Goal: Information Seeking & Learning: Compare options

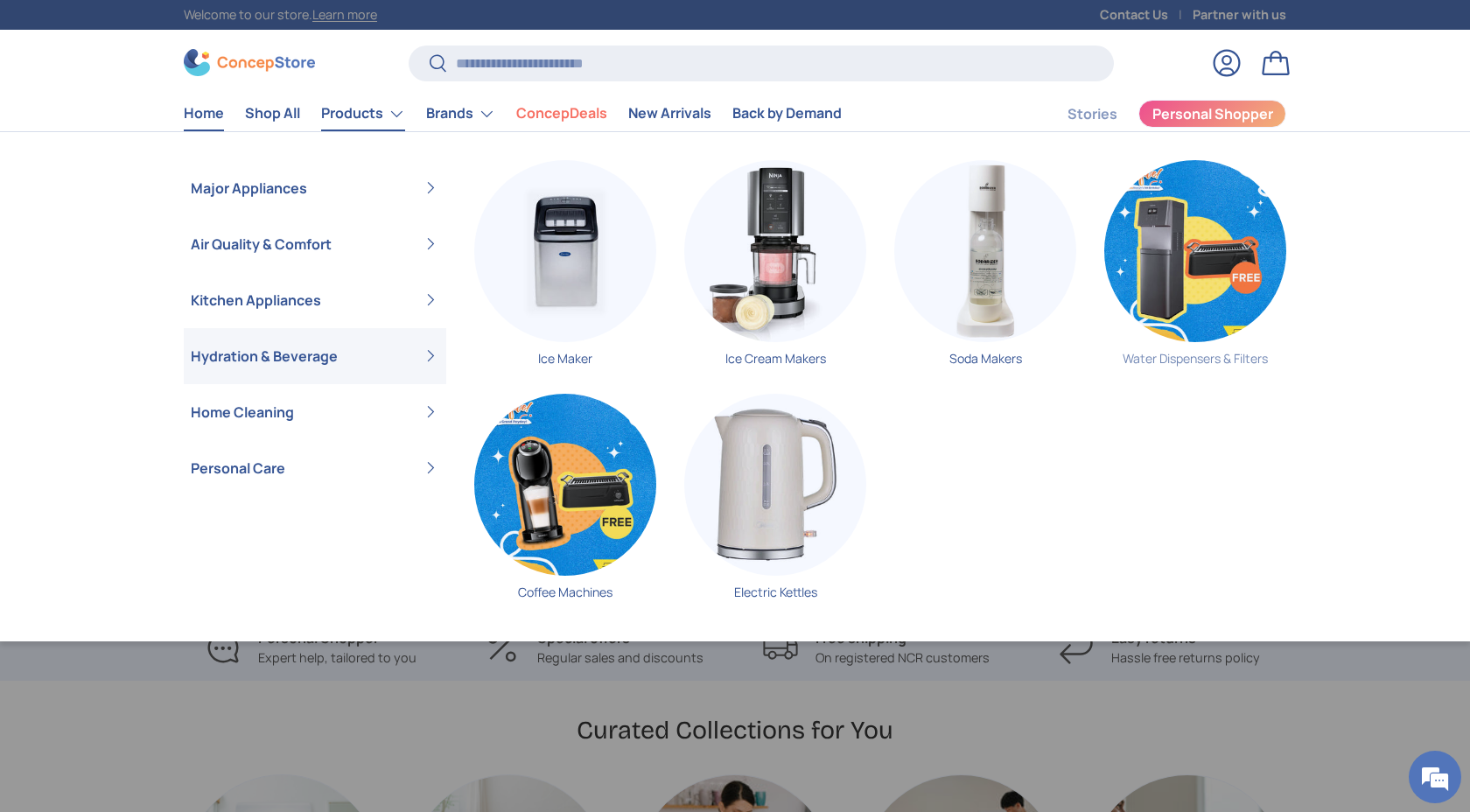
scroll to position [0, 4410]
click at [1225, 260] on img "Primary" at bounding box center [1195, 251] width 182 height 182
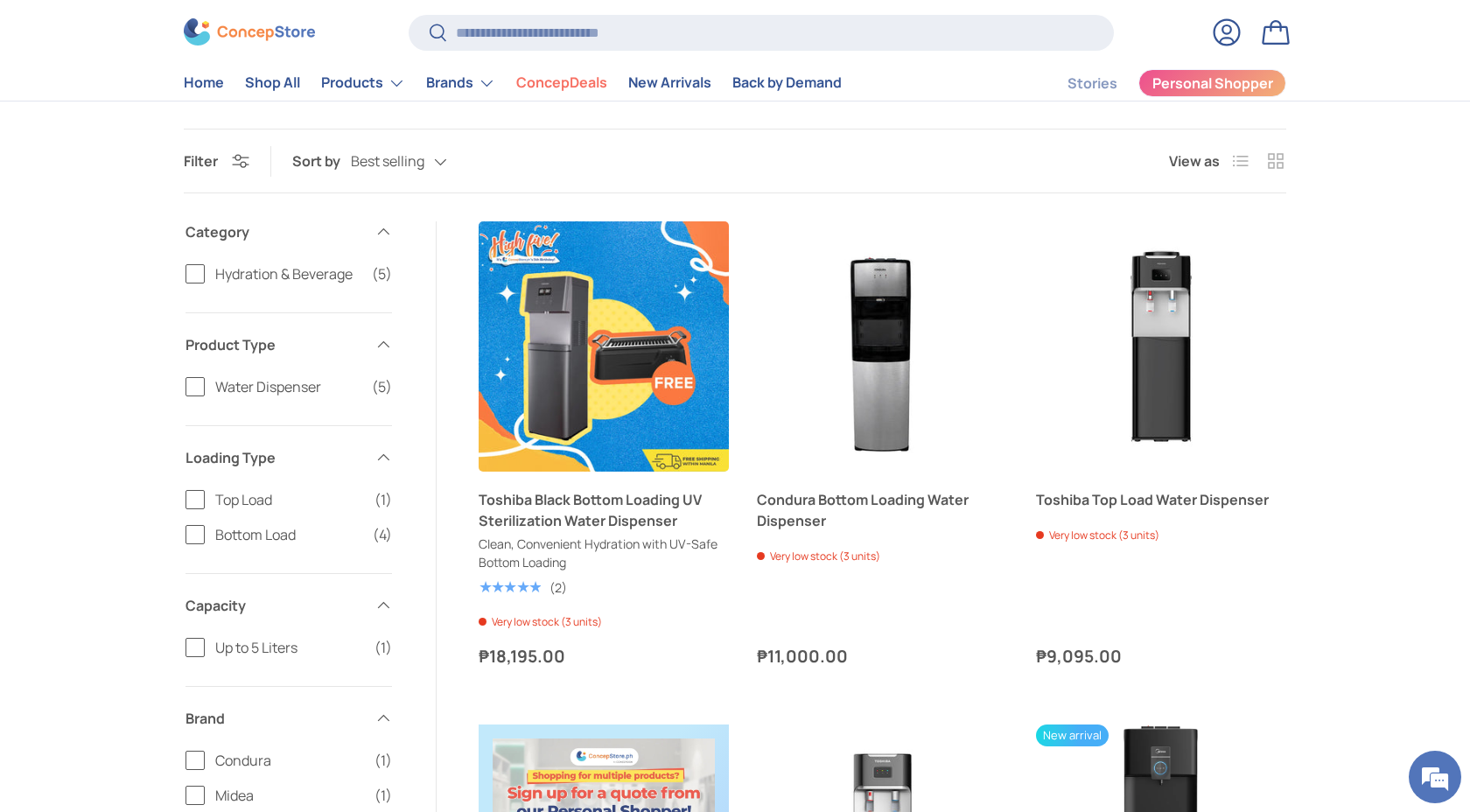
scroll to position [307, 0]
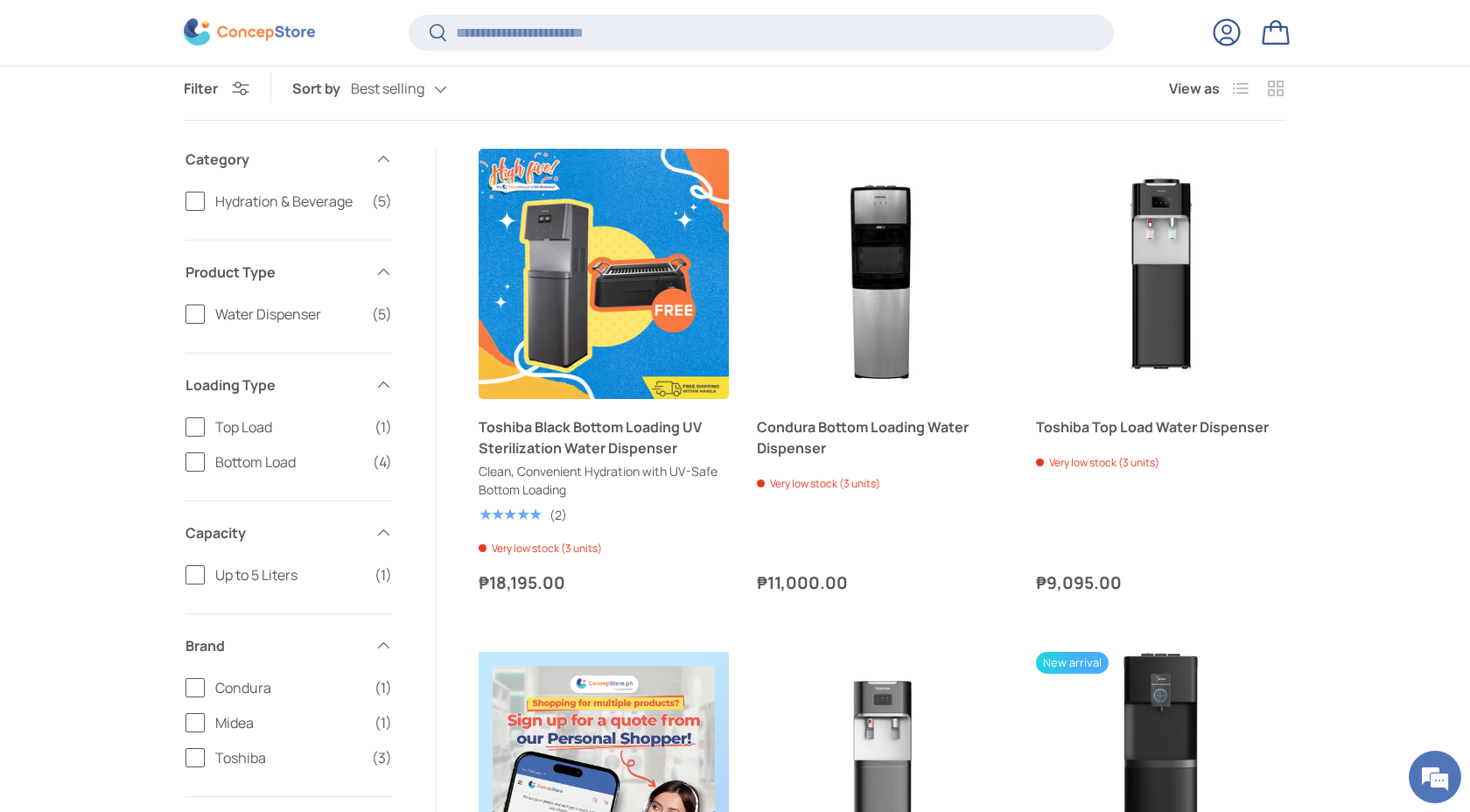
click at [199, 466] on label "Bottom Load (4)" at bounding box center [288, 461] width 206 height 21
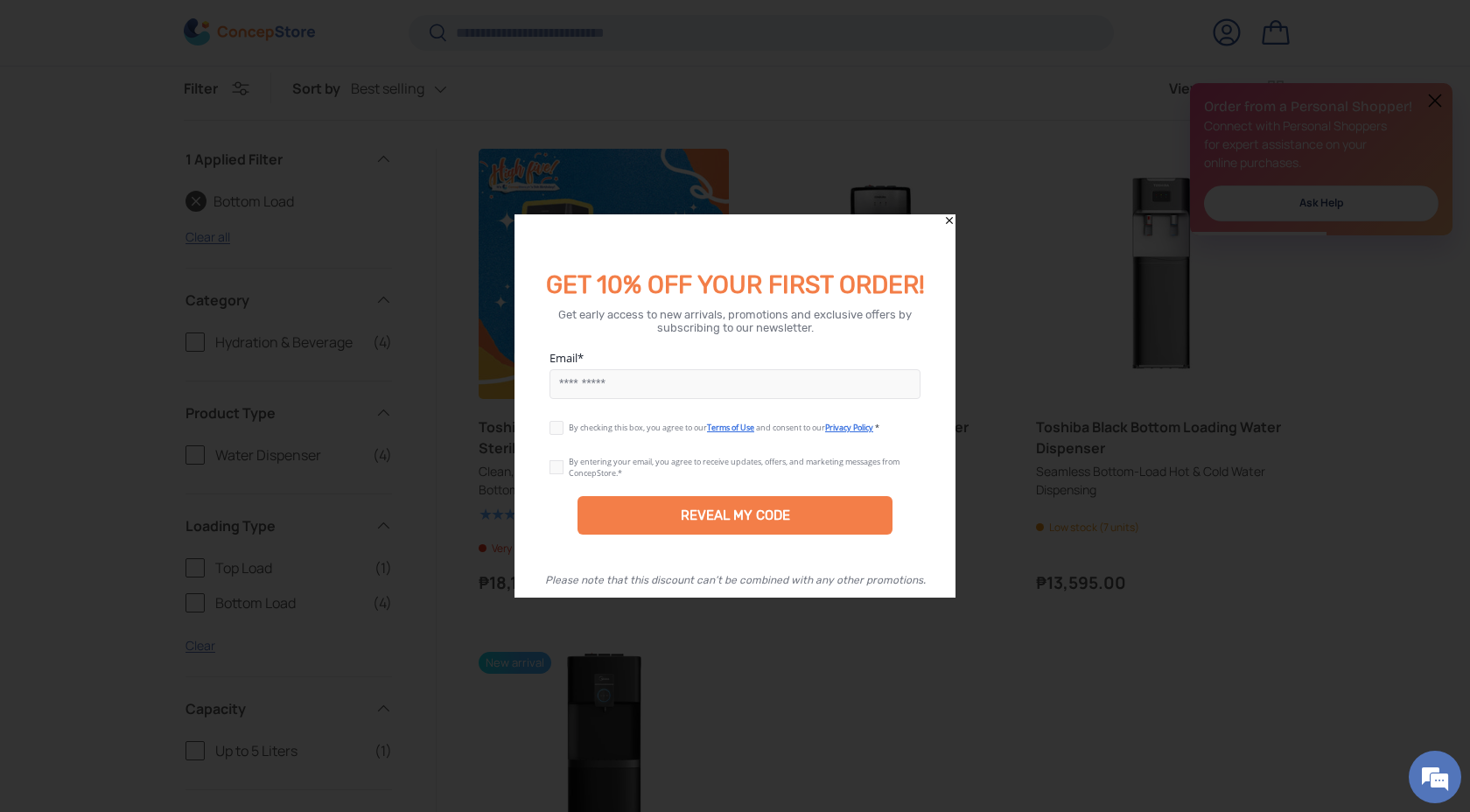
click at [950, 220] on icon "Close" at bounding box center [949, 220] width 12 height 12
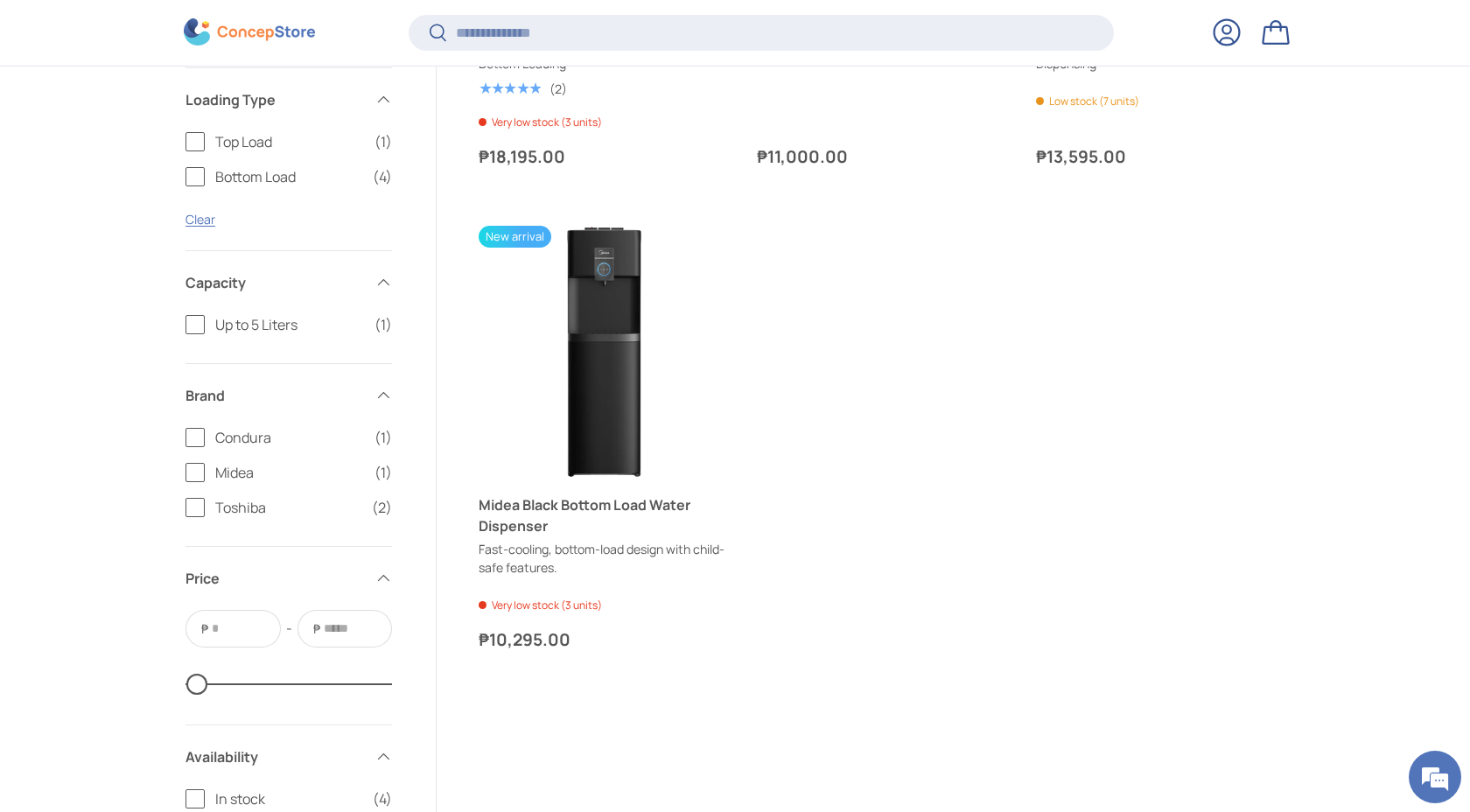
scroll to position [735, 0]
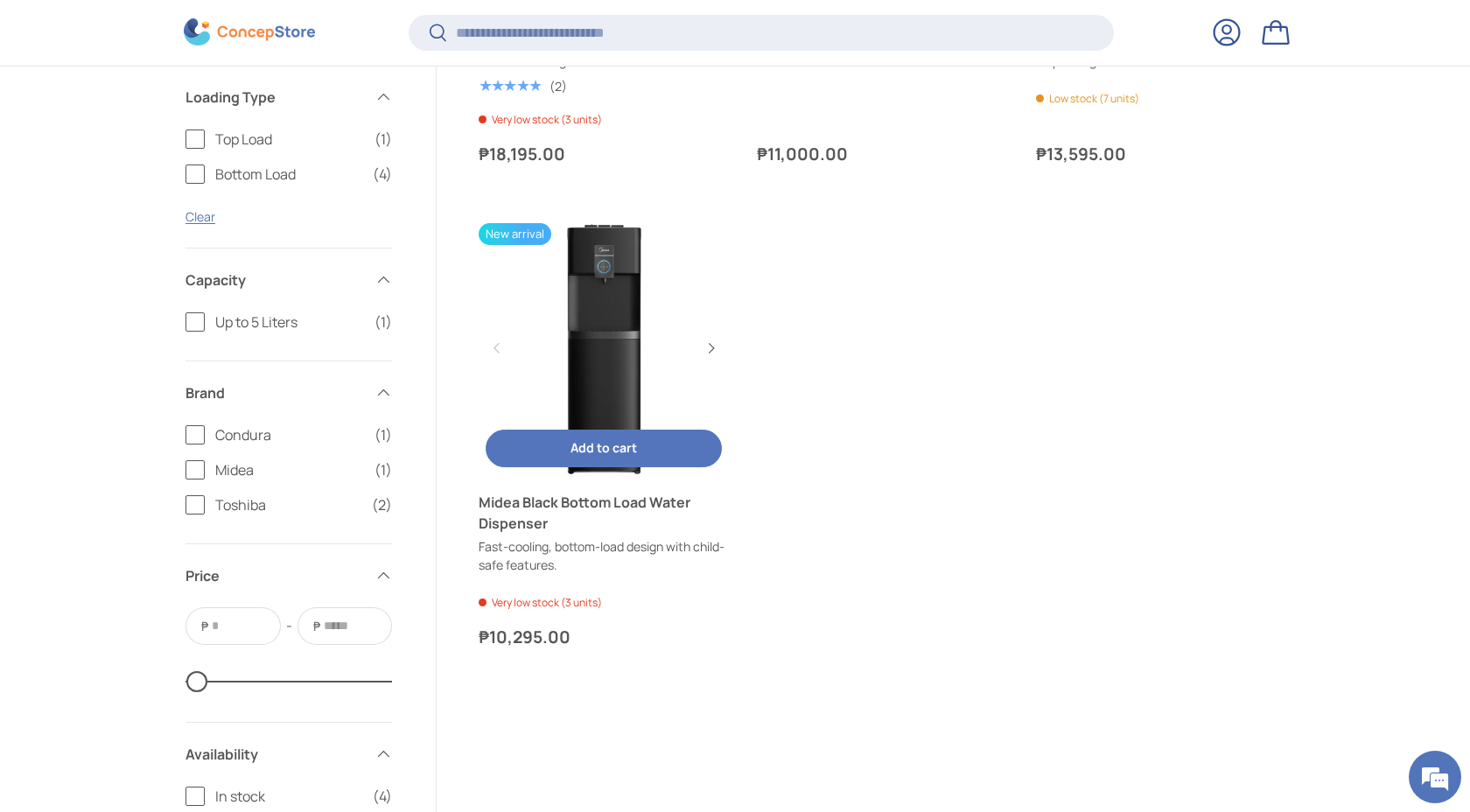
click at [593, 347] on link "Midea Black Bottom Load Water Dispenser" at bounding box center [603, 348] width 250 height 250
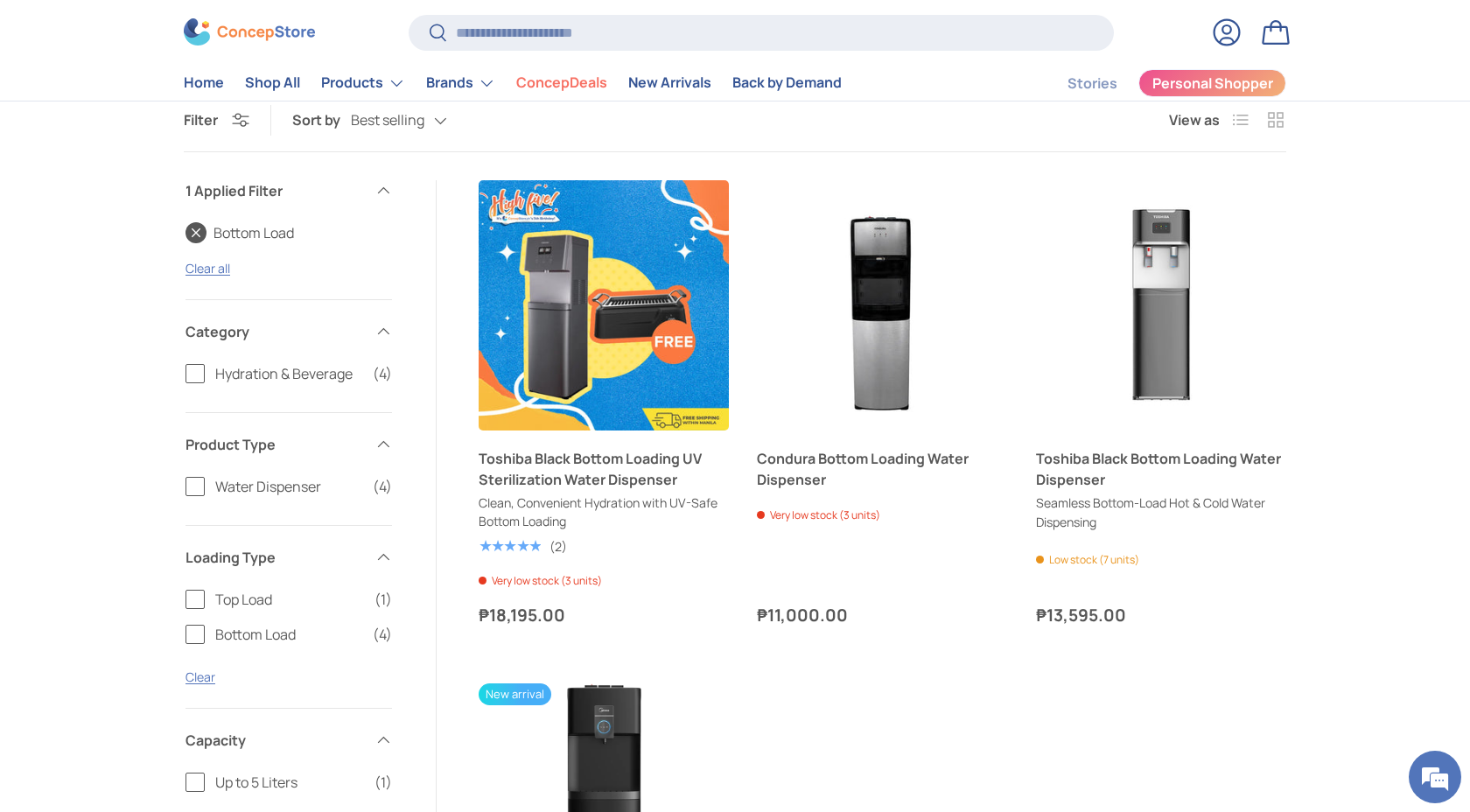
scroll to position [280, 0]
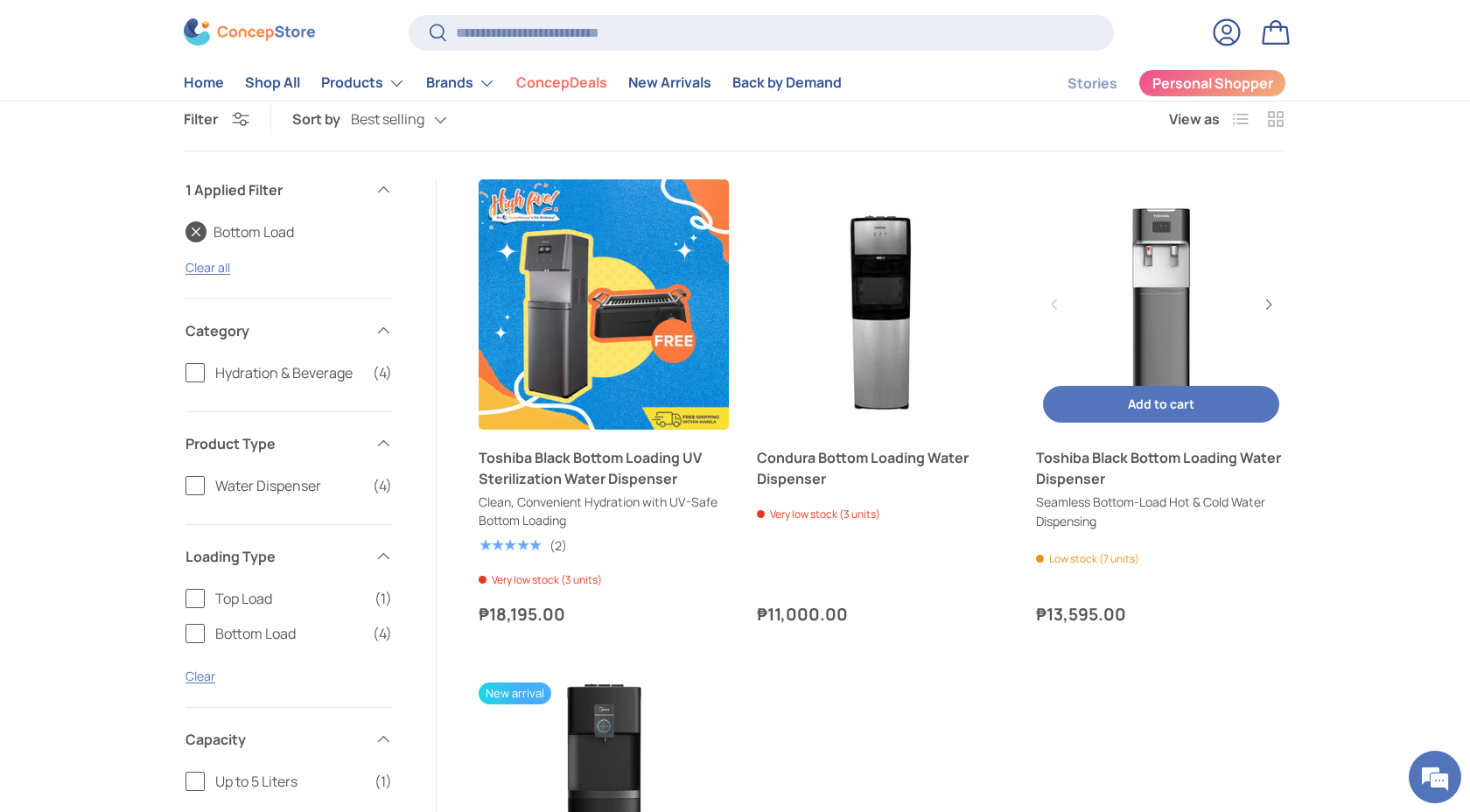
click at [1156, 291] on link "Toshiba Black Bottom Loading Water Dispenser" at bounding box center [1161, 304] width 250 height 250
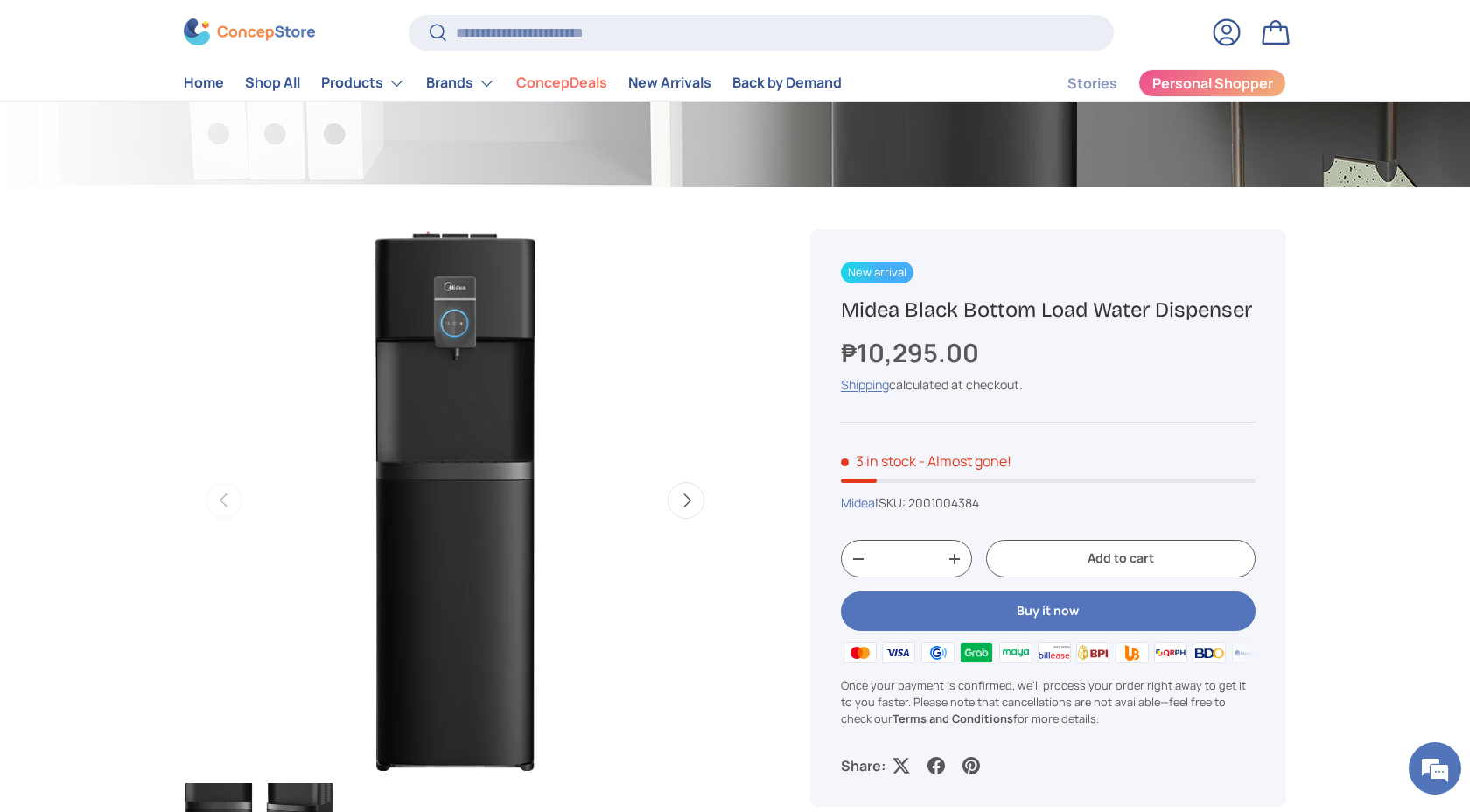
scroll to position [520, 0]
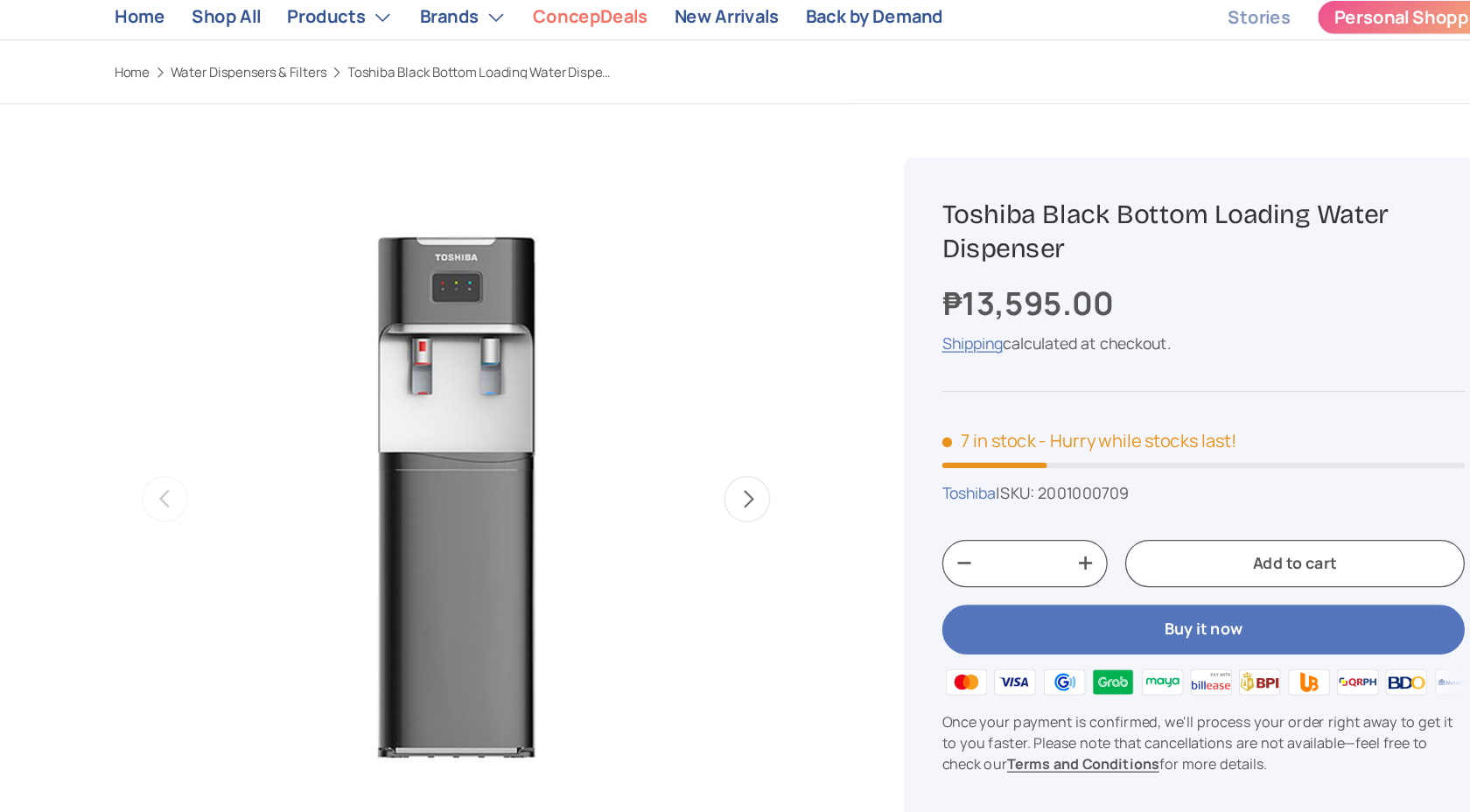
click at [683, 499] on button "Next" at bounding box center [686, 496] width 37 height 37
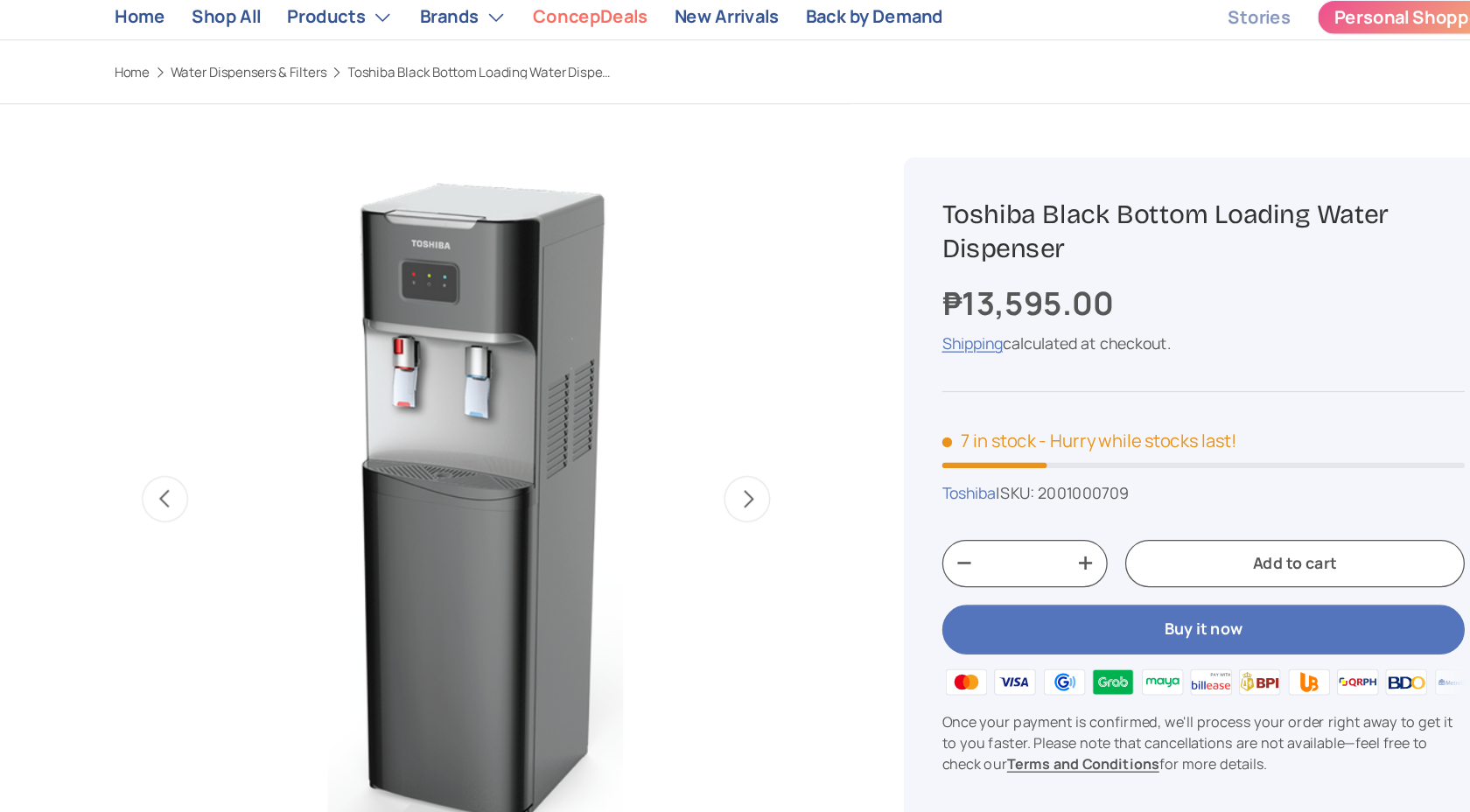
scroll to position [0, 551]
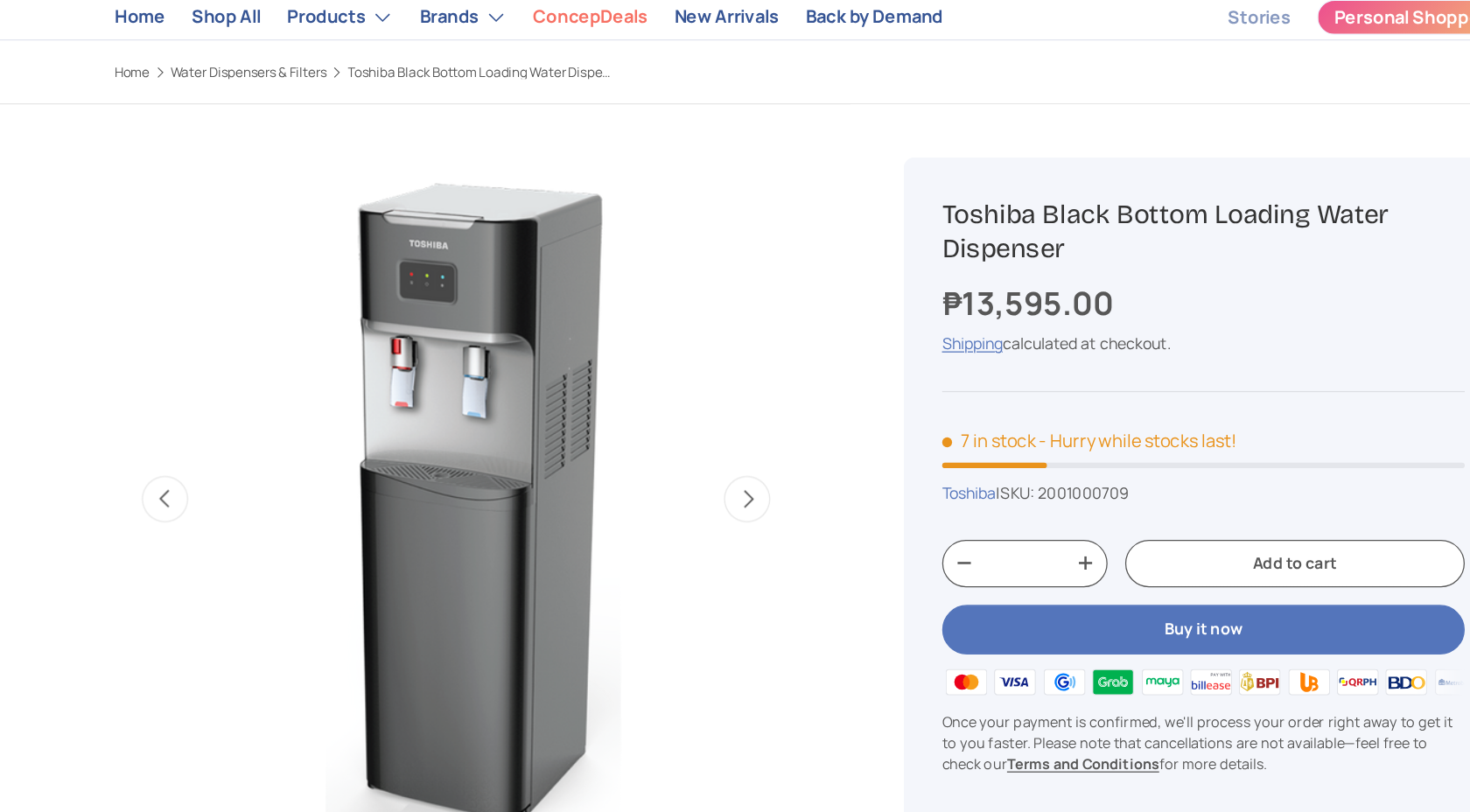
click at [685, 502] on button "Next" at bounding box center [686, 496] width 37 height 37
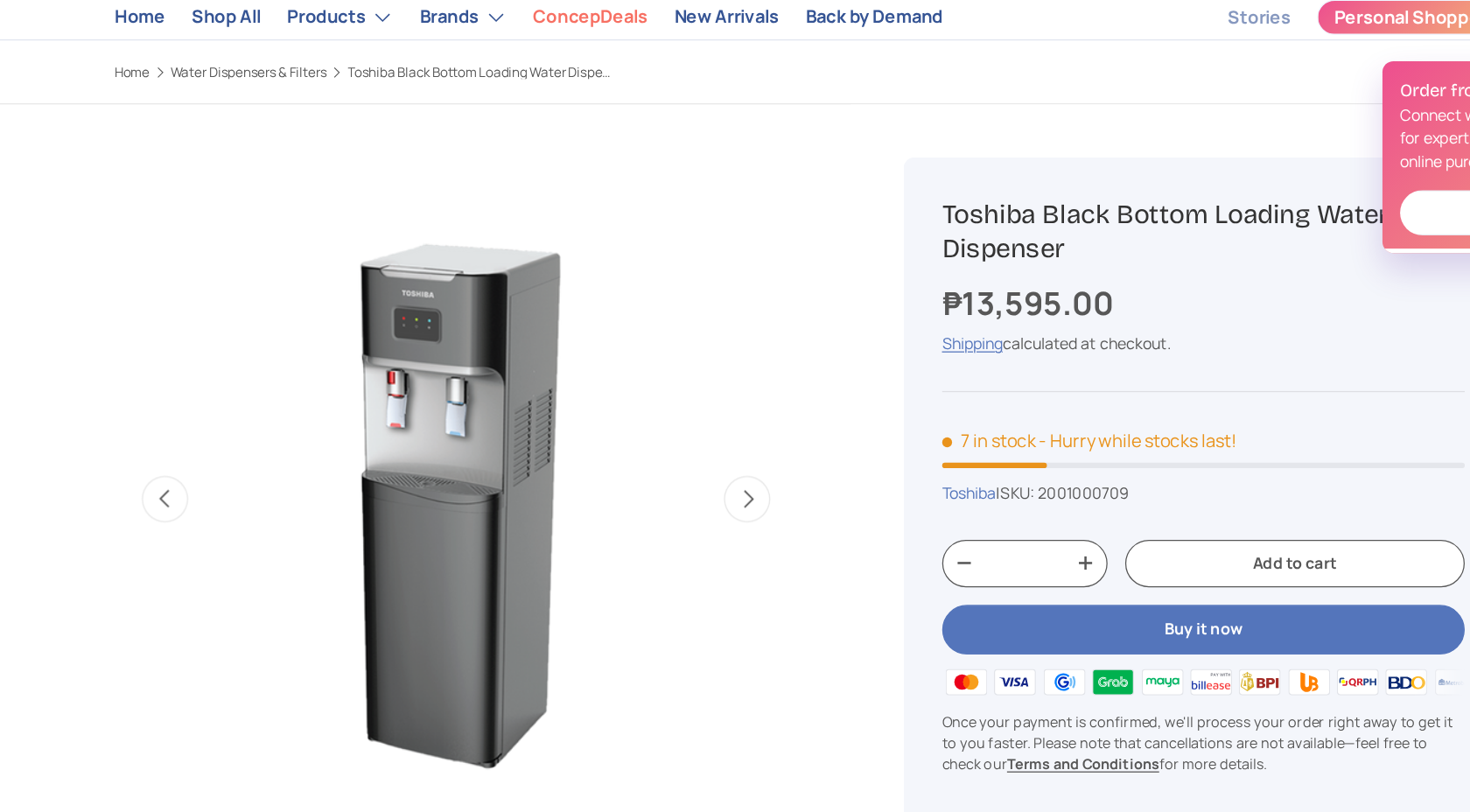
click at [685, 503] on button "Next" at bounding box center [686, 496] width 37 height 37
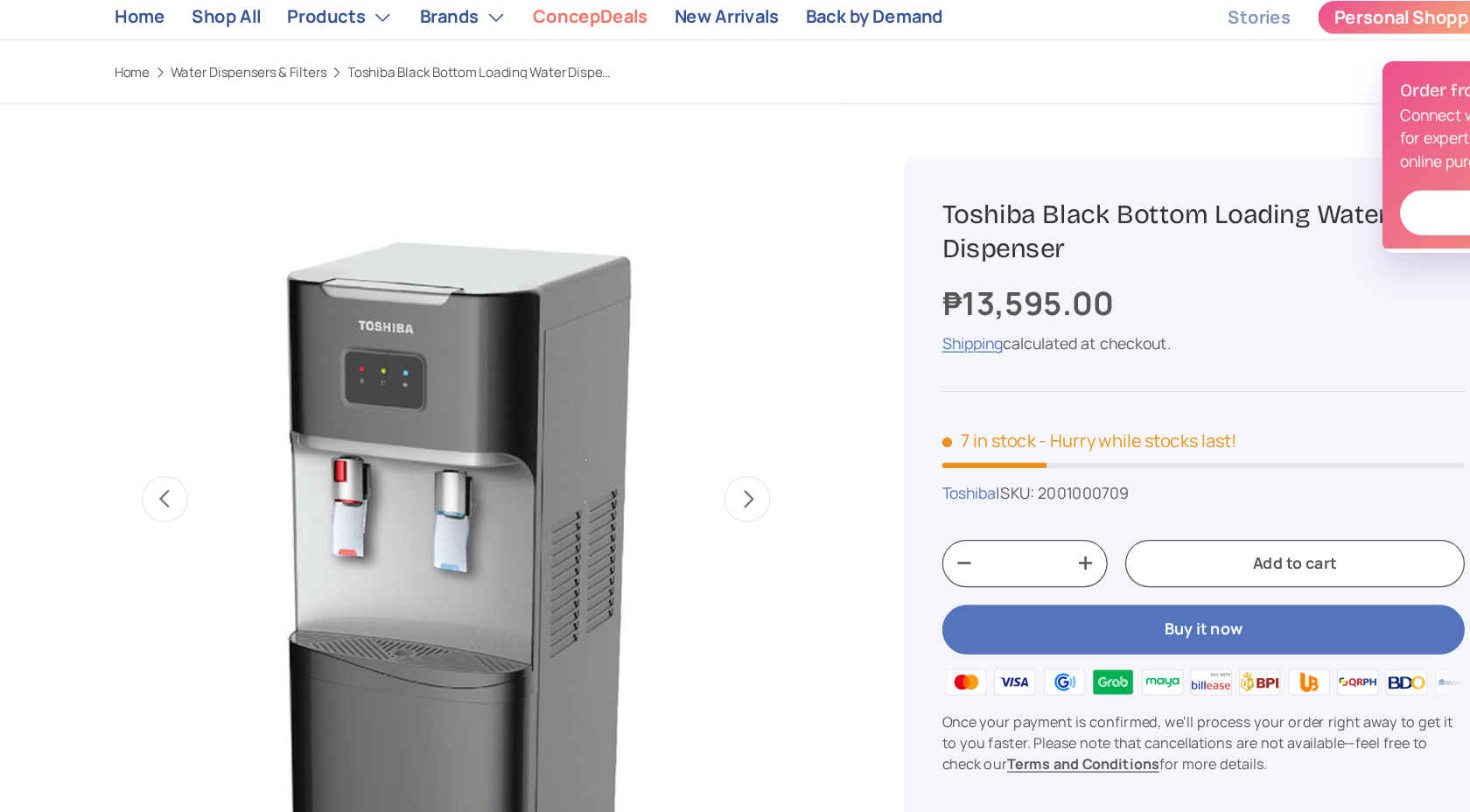
click at [686, 503] on button "Next" at bounding box center [686, 496] width 37 height 37
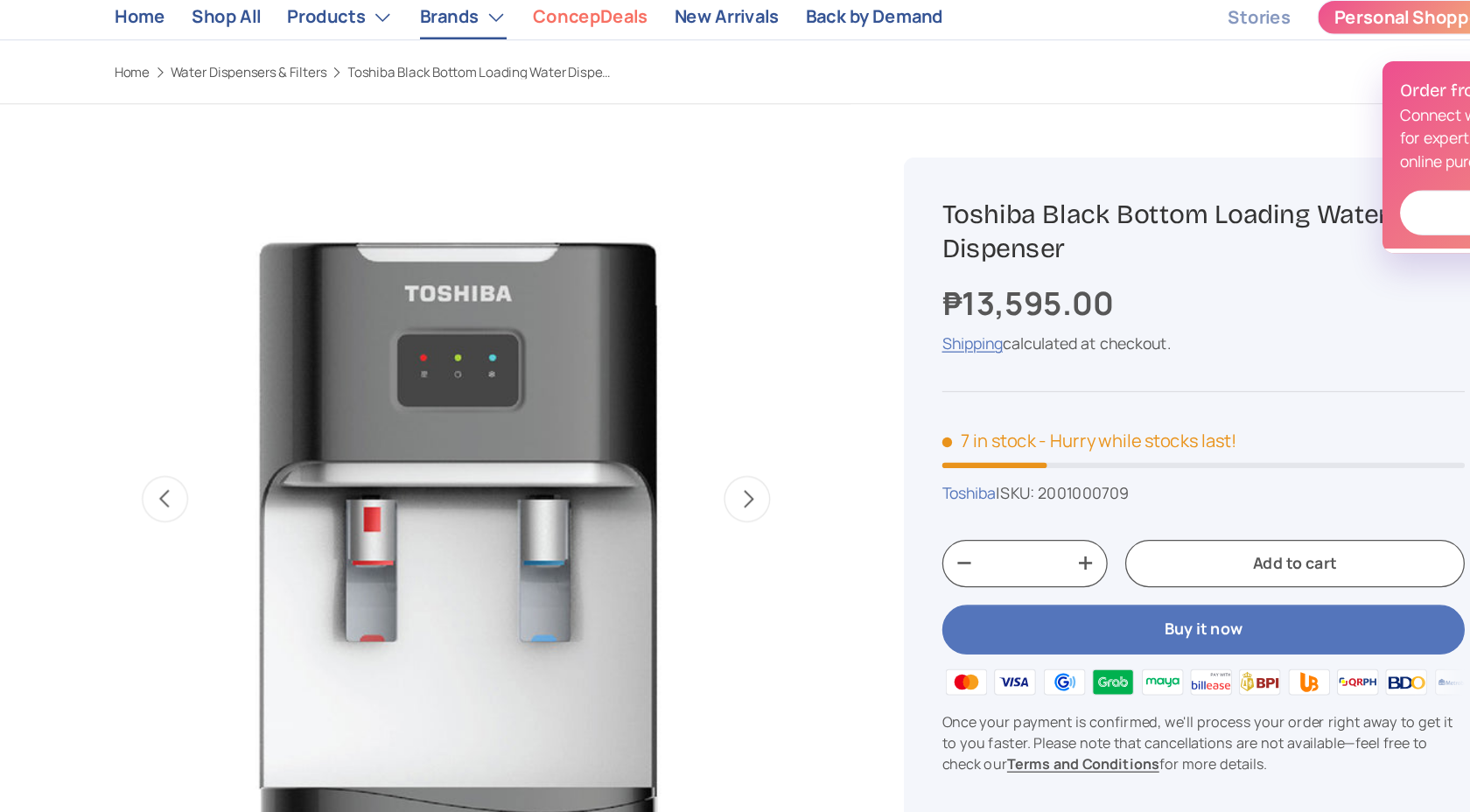
scroll to position [0, 0]
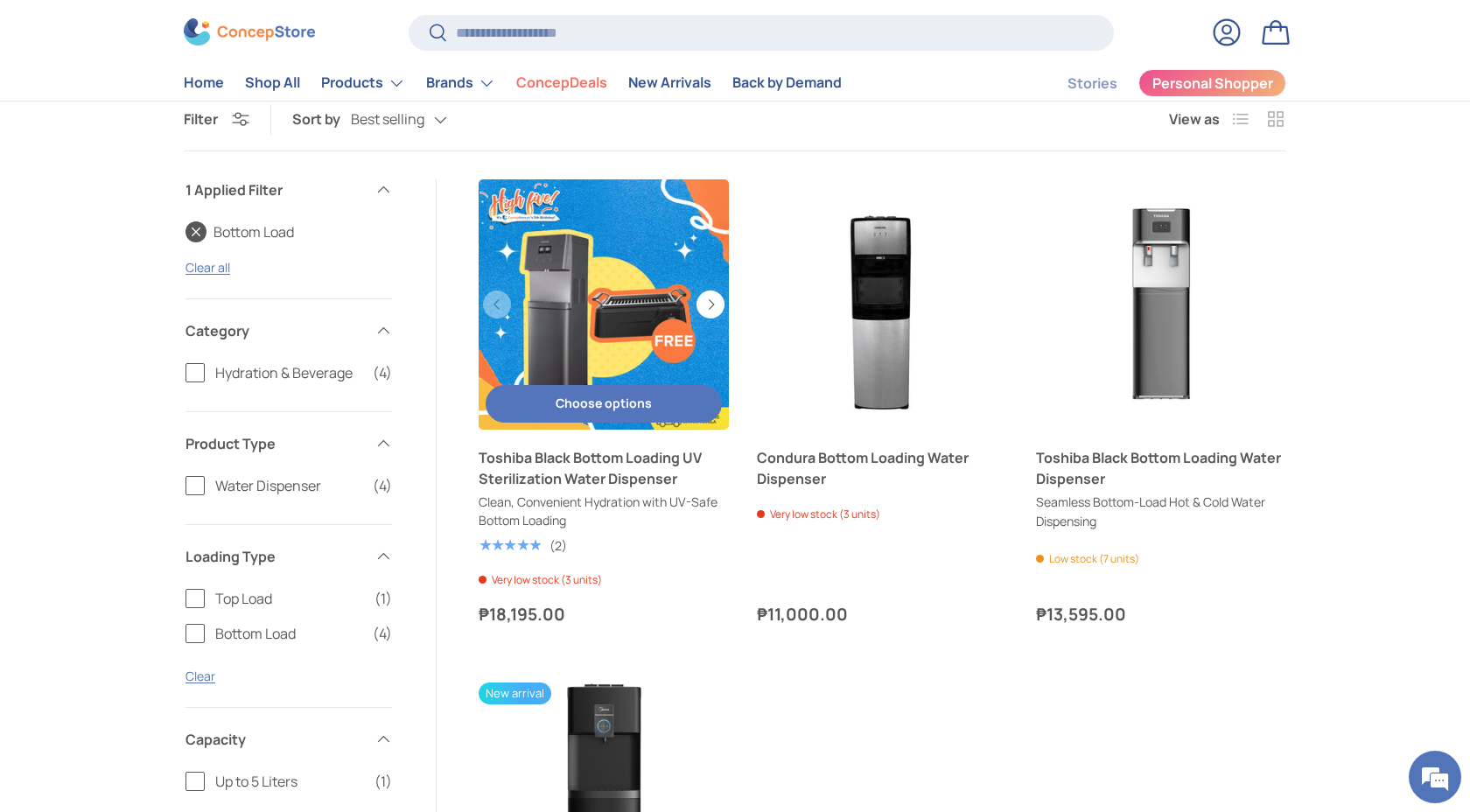
click at [573, 306] on link "Toshiba Black Bottom Loading UV Sterilization Water Dispenser" at bounding box center [603, 304] width 250 height 250
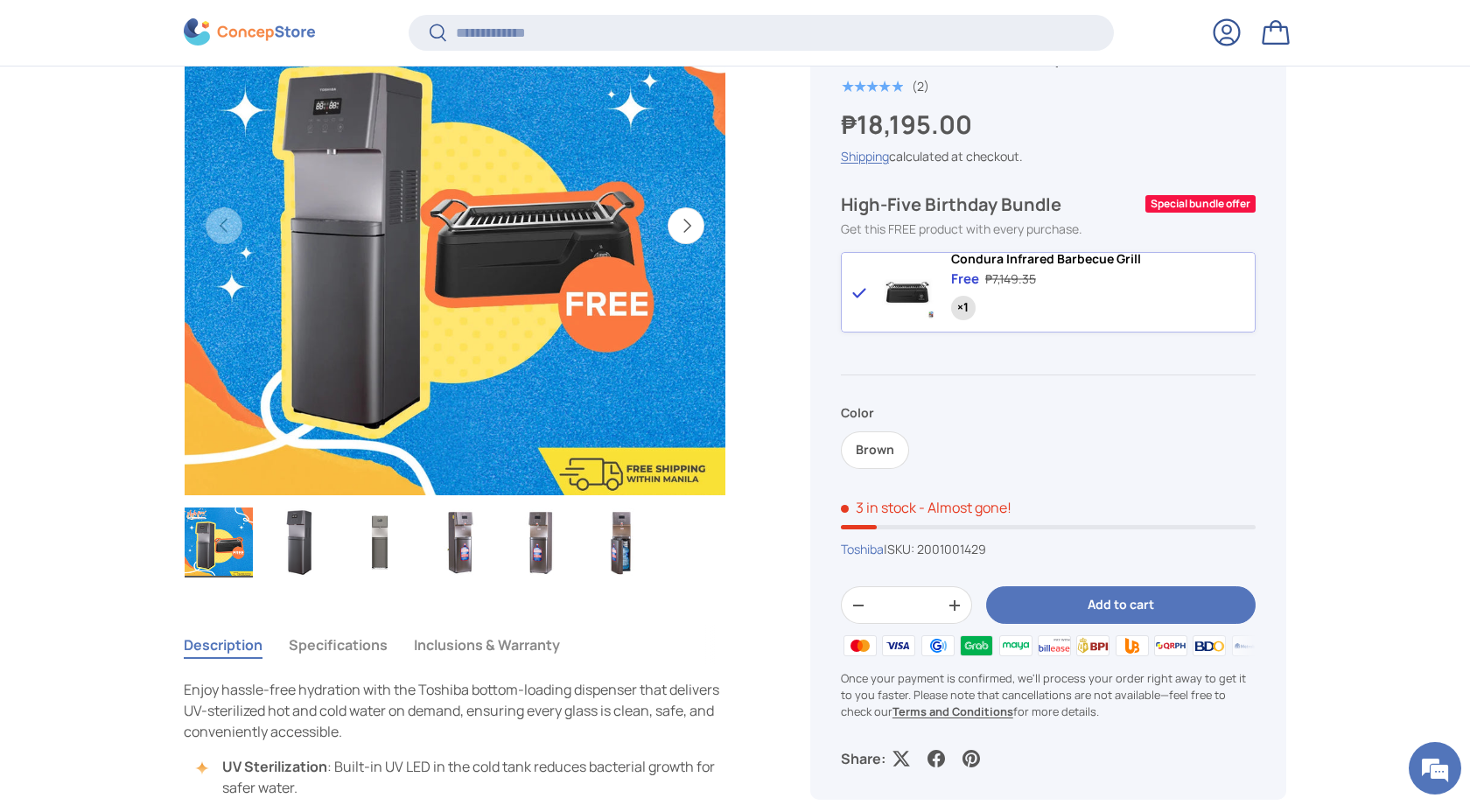
scroll to position [708, 0]
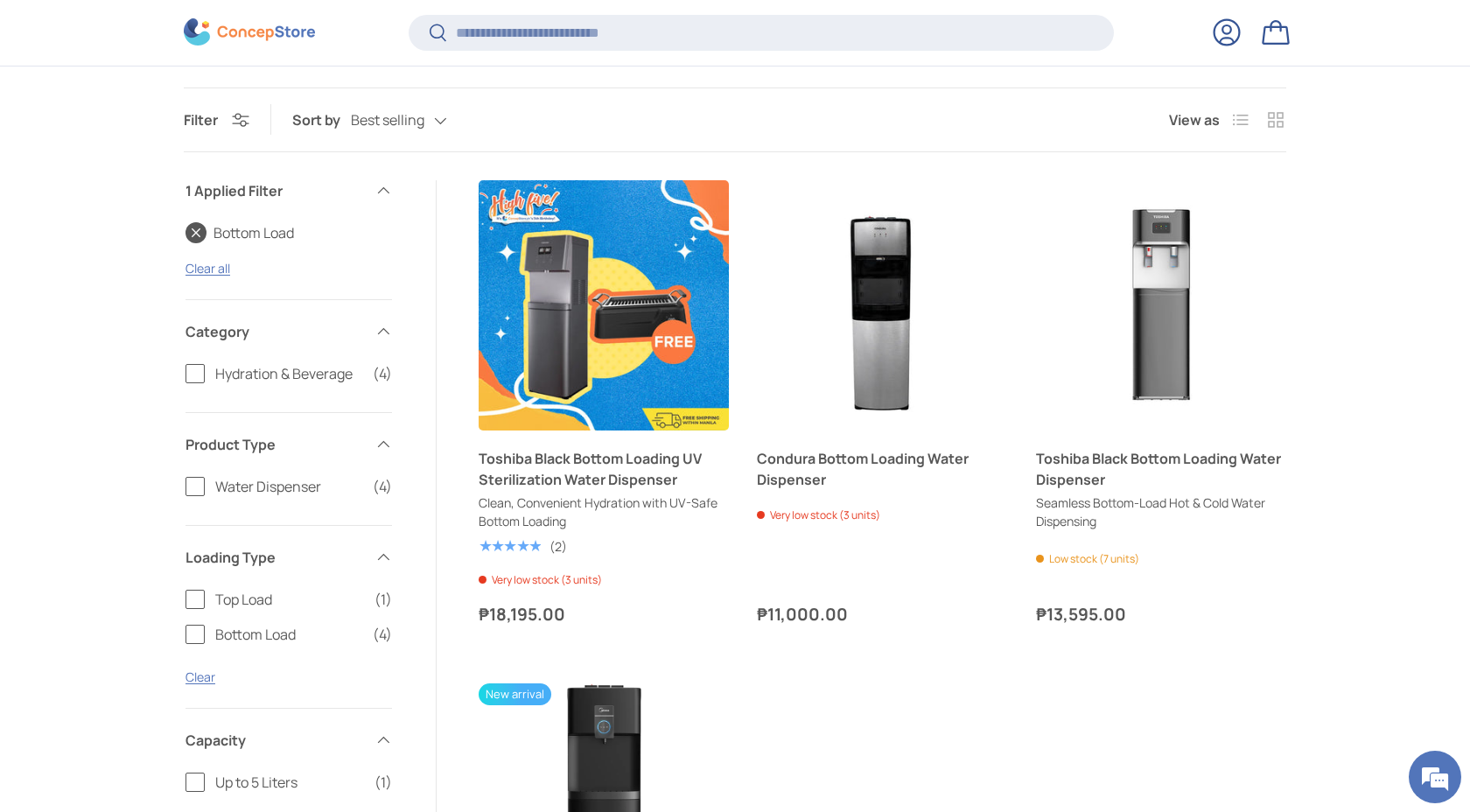
scroll to position [280, 0]
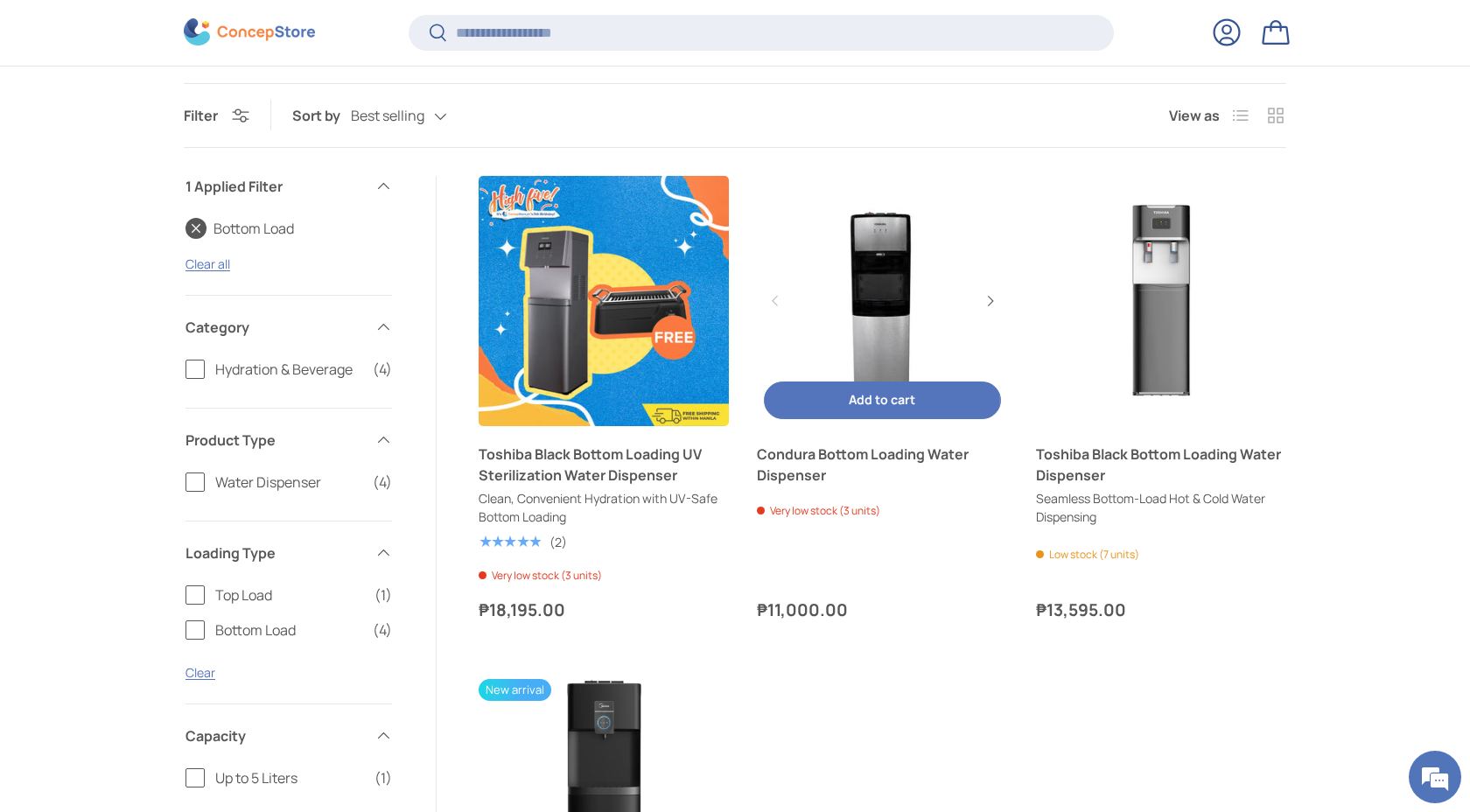
click at [853, 328] on link "Condura Bottom Loading Water Dispenser" at bounding box center [882, 301] width 250 height 250
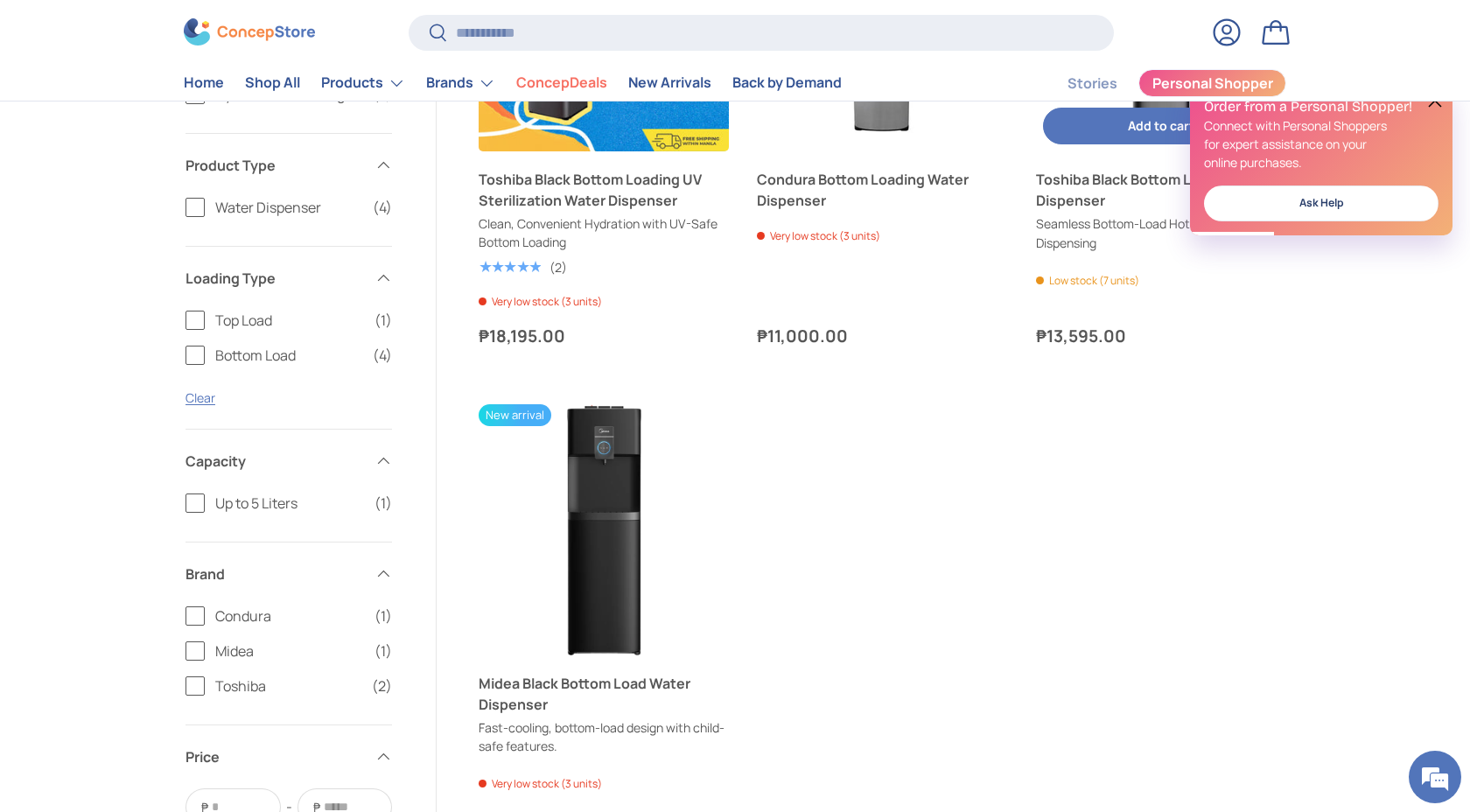
scroll to position [556, 0]
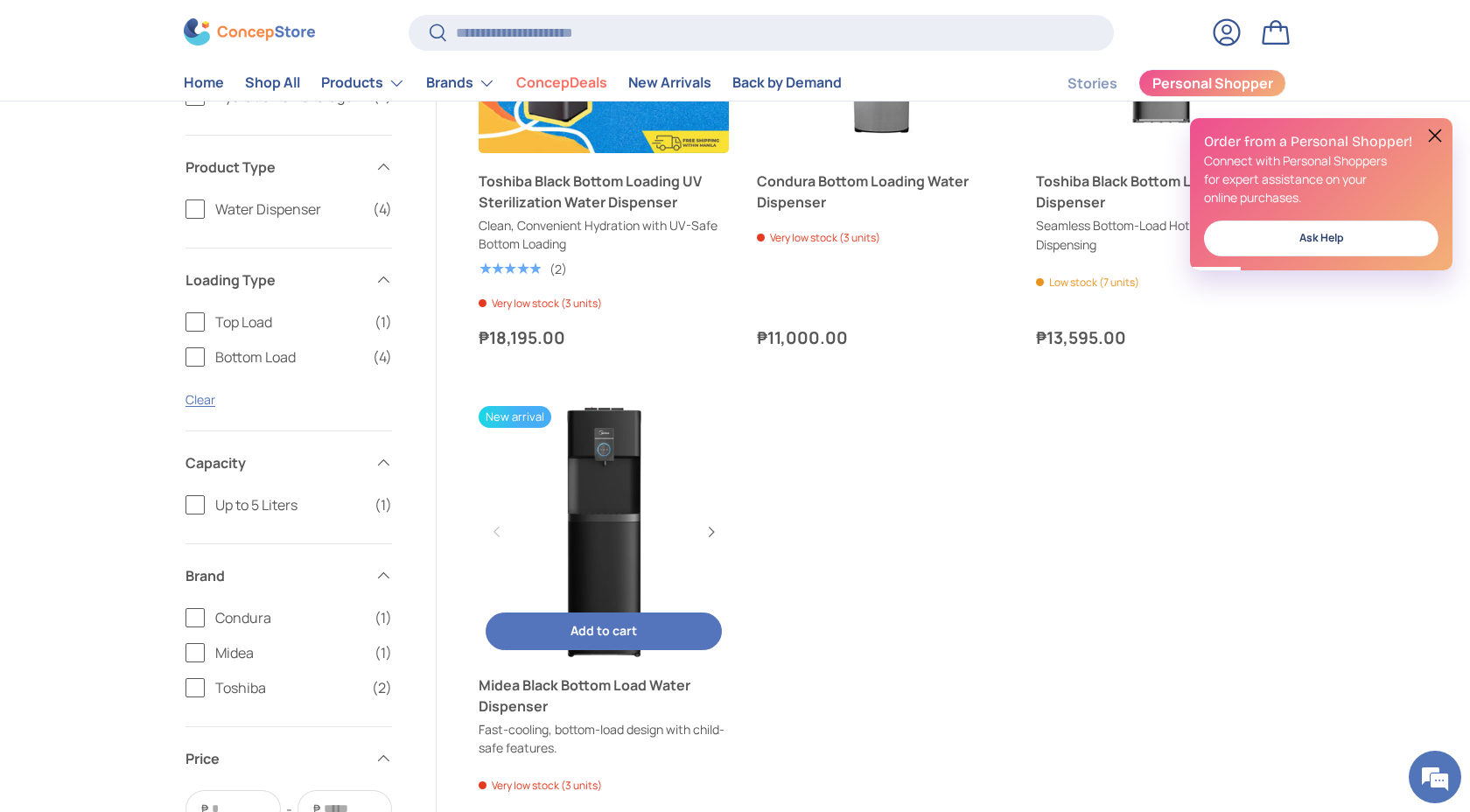
click at [602, 457] on link "Midea Black Bottom Load Water Dispenser" at bounding box center [603, 531] width 250 height 250
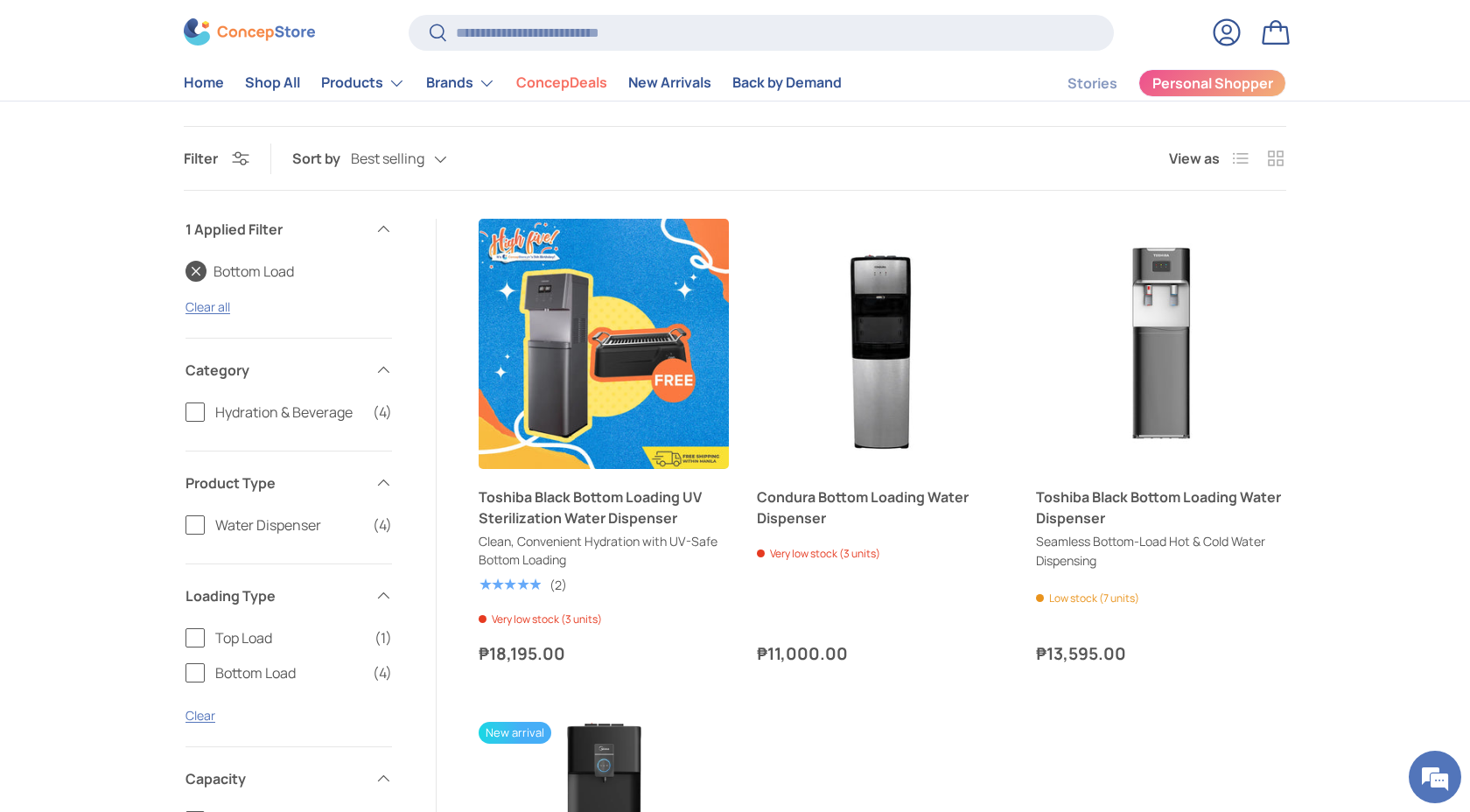
scroll to position [228, 0]
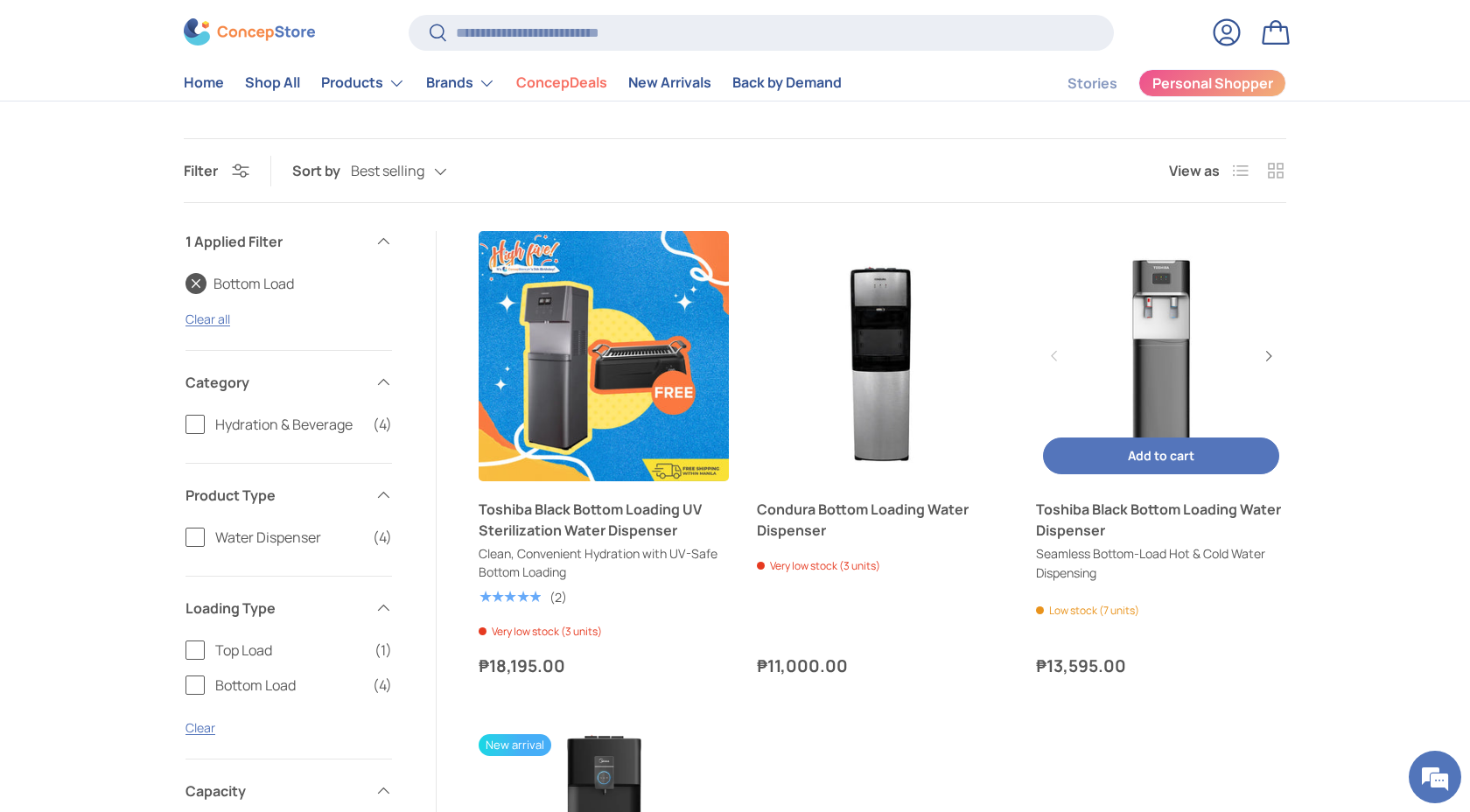
click at [1169, 290] on link "Toshiba Black Bottom Loading Water Dispenser" at bounding box center [1161, 356] width 250 height 250
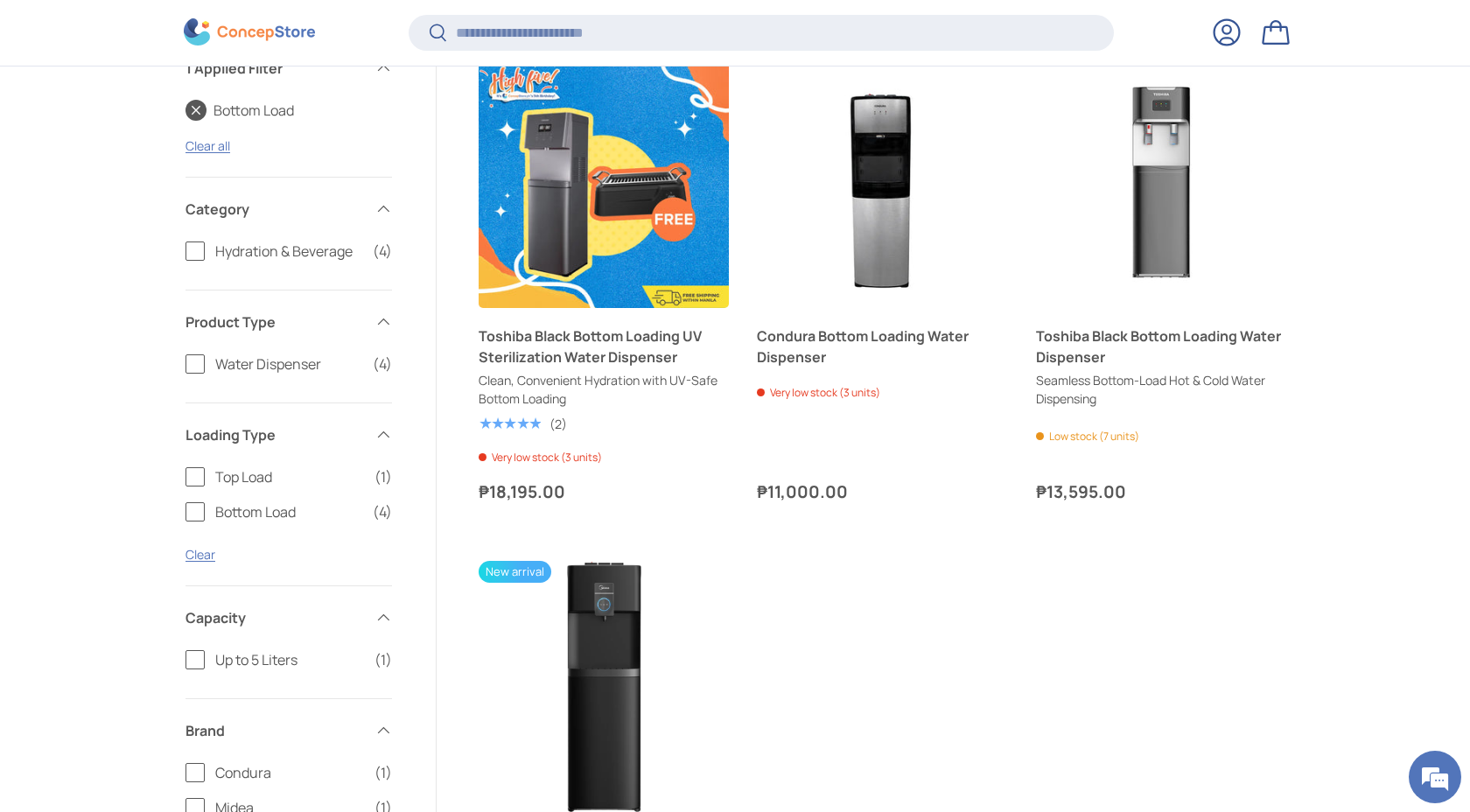
scroll to position [399, 0]
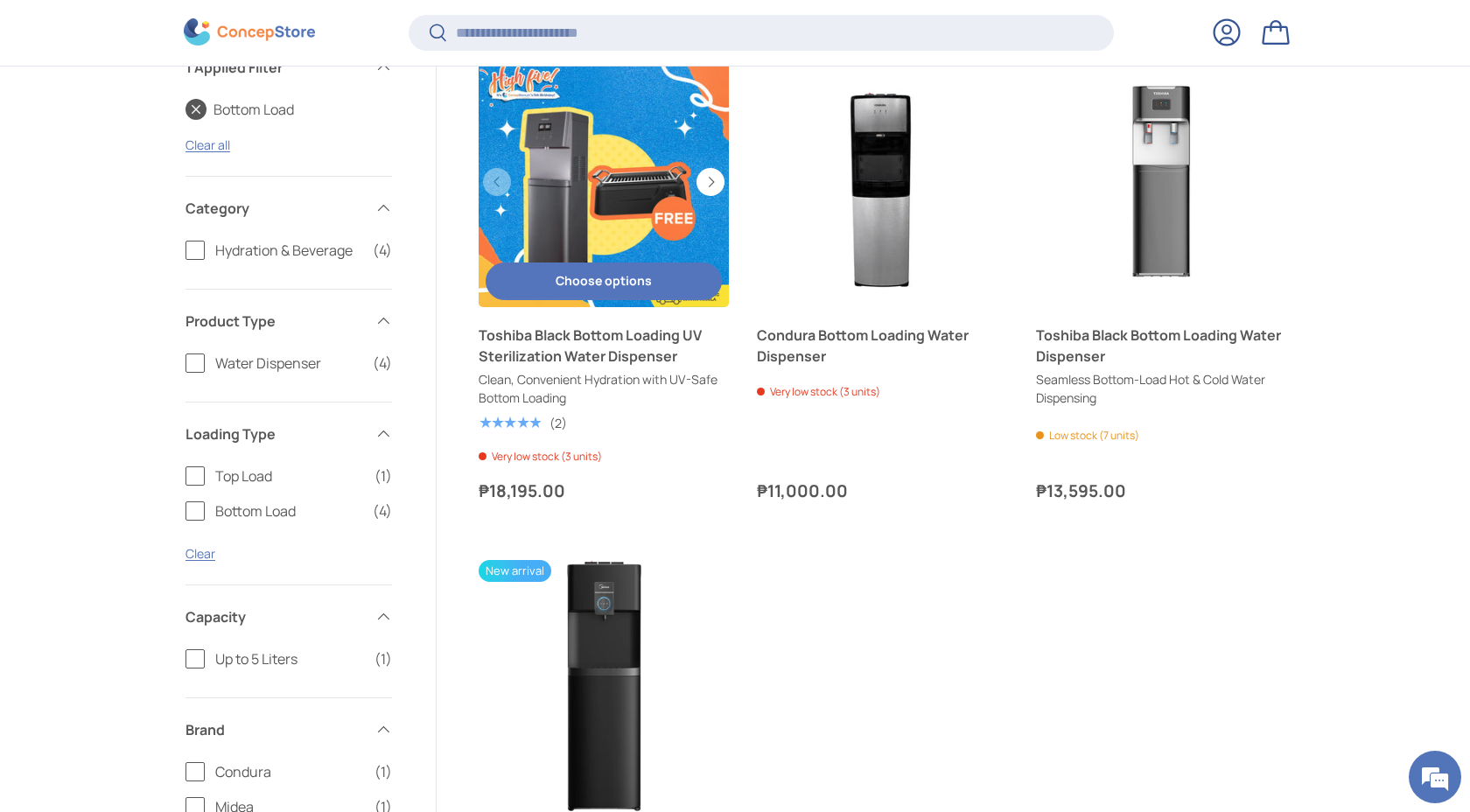
click at [560, 186] on link "Toshiba Black Bottom Loading UV Sterilization Water Dispenser" at bounding box center [603, 181] width 250 height 250
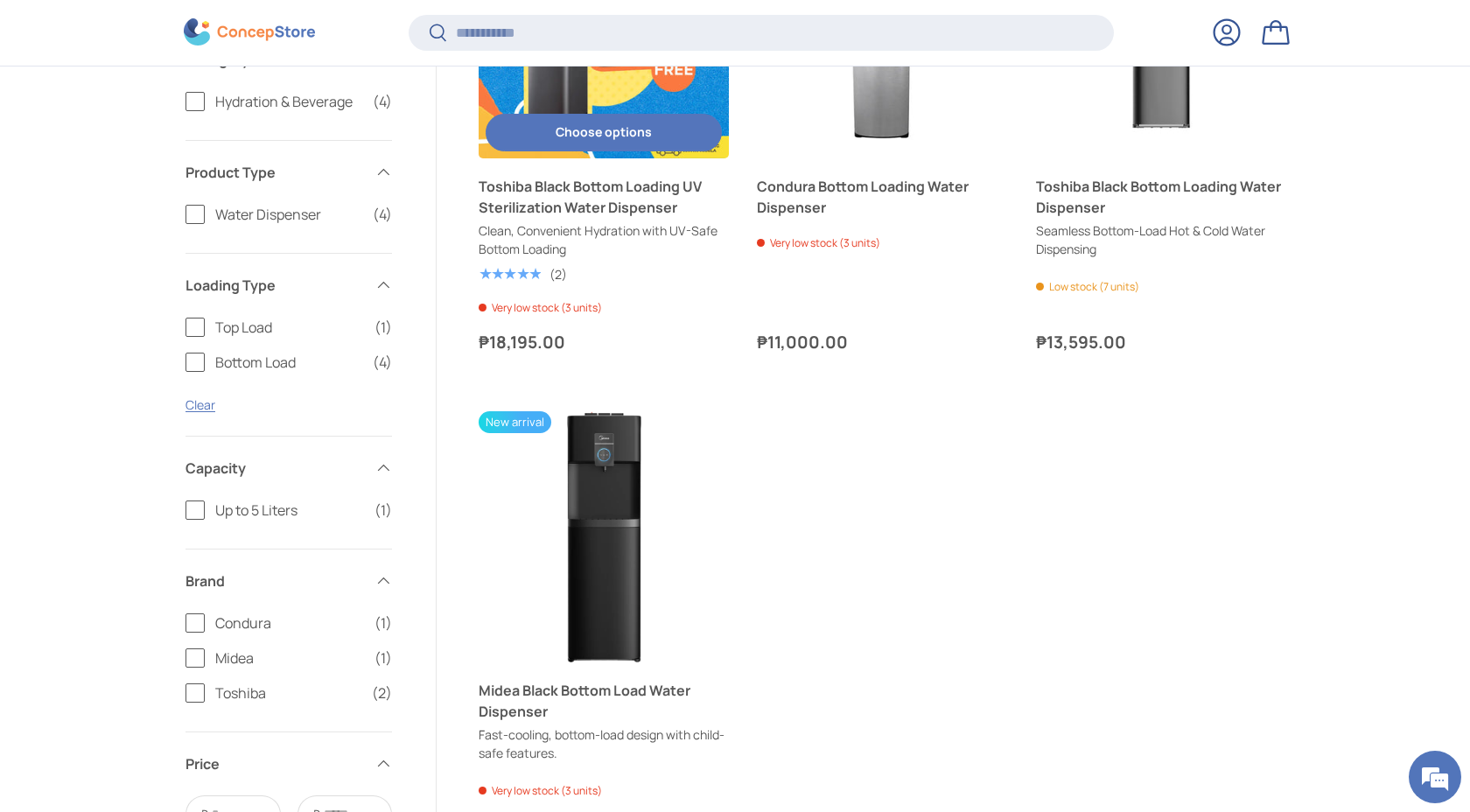
scroll to position [546, 0]
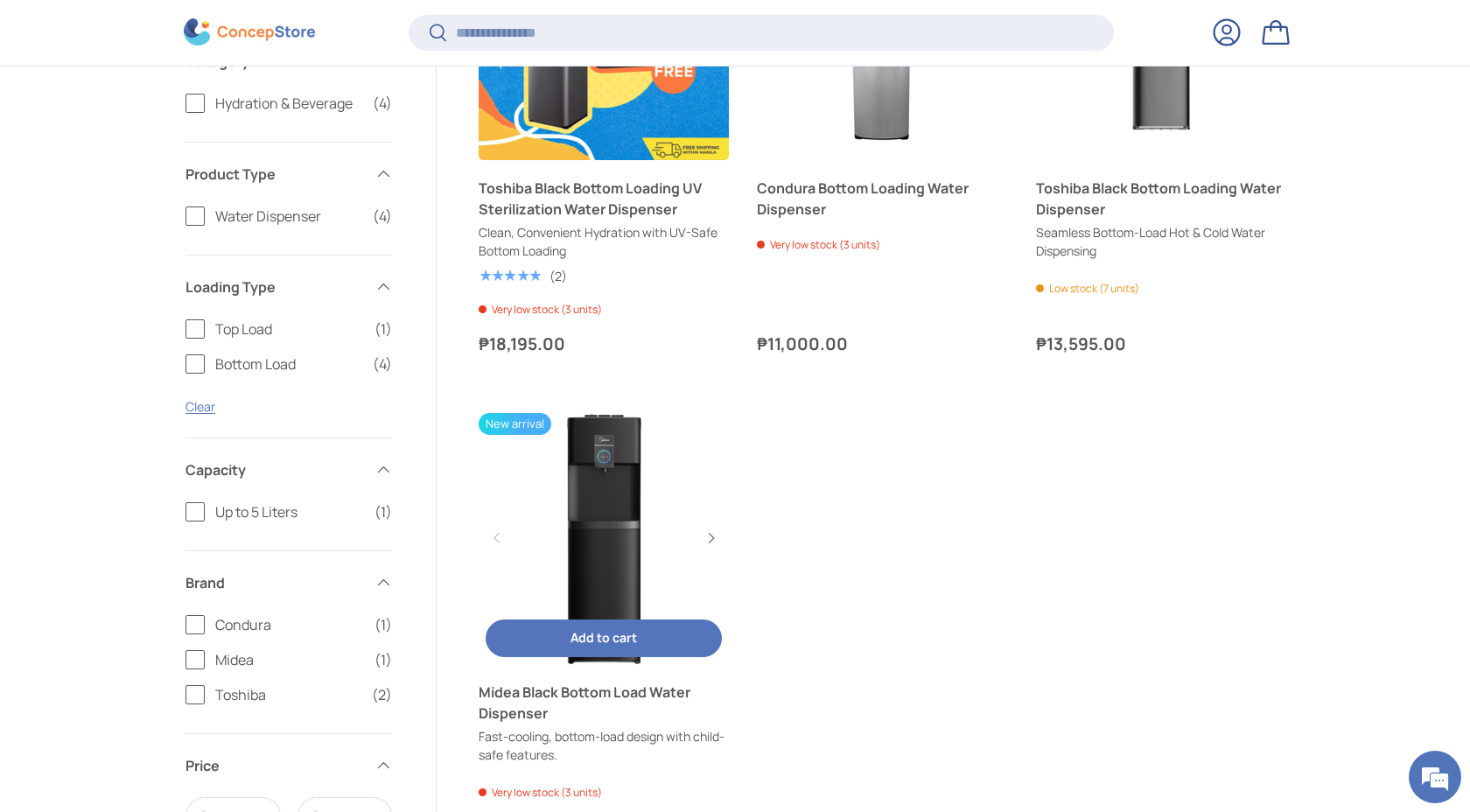
click at [595, 508] on link "Midea Black Bottom Load Water Dispenser" at bounding box center [603, 537] width 250 height 250
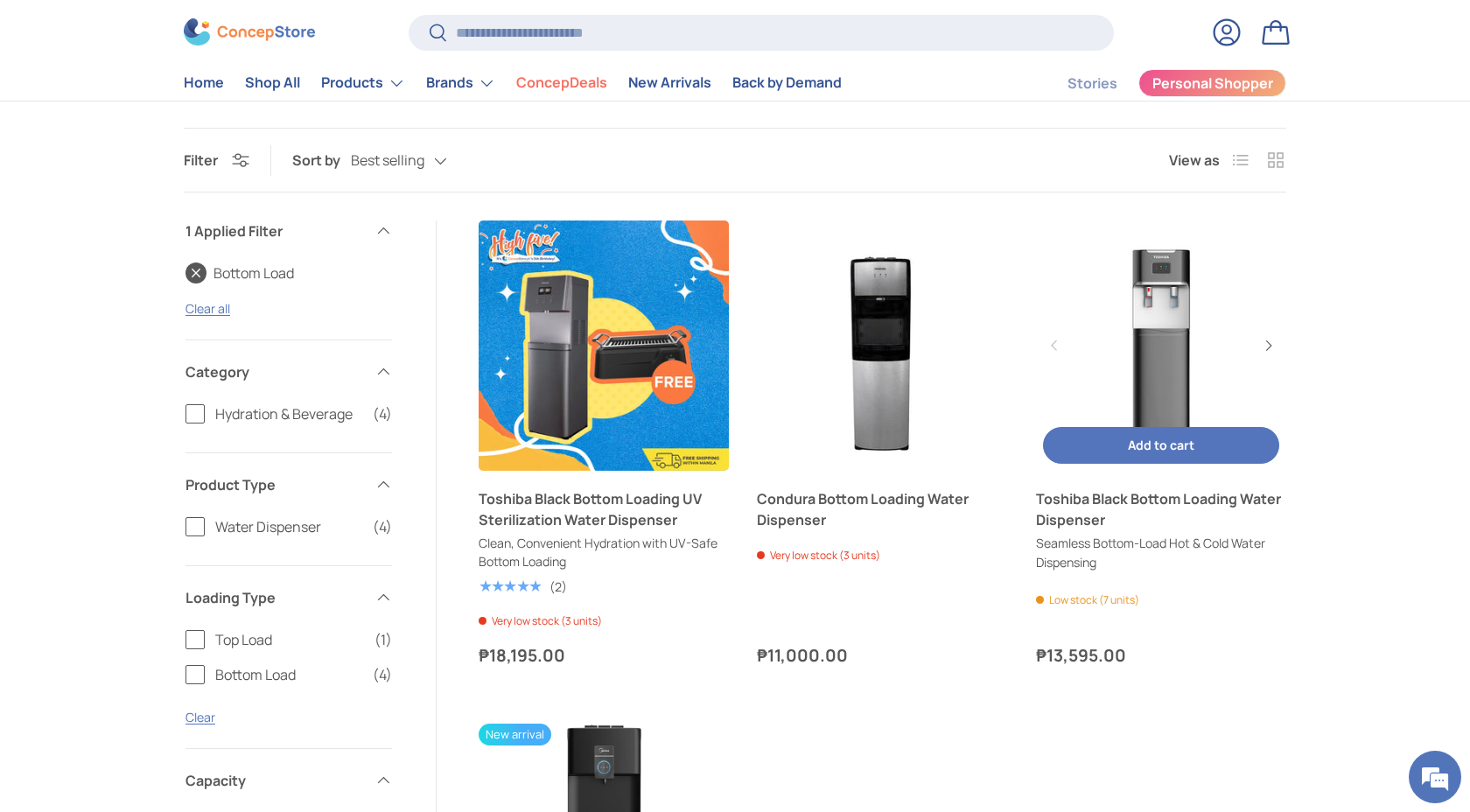
click at [1155, 300] on link "Toshiba Black Bottom Loading Water Dispenser" at bounding box center [1161, 345] width 250 height 250
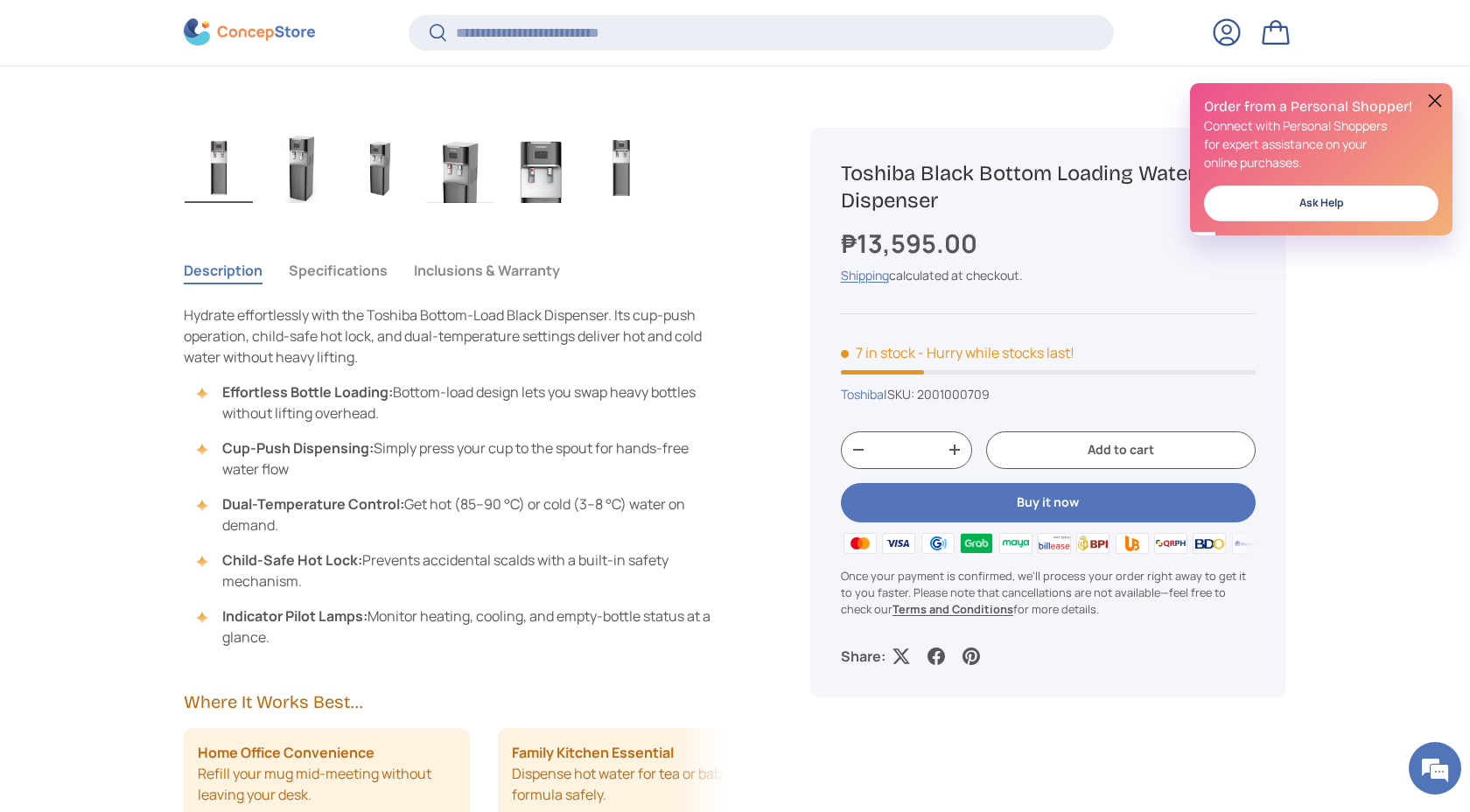
scroll to position [669, 0]
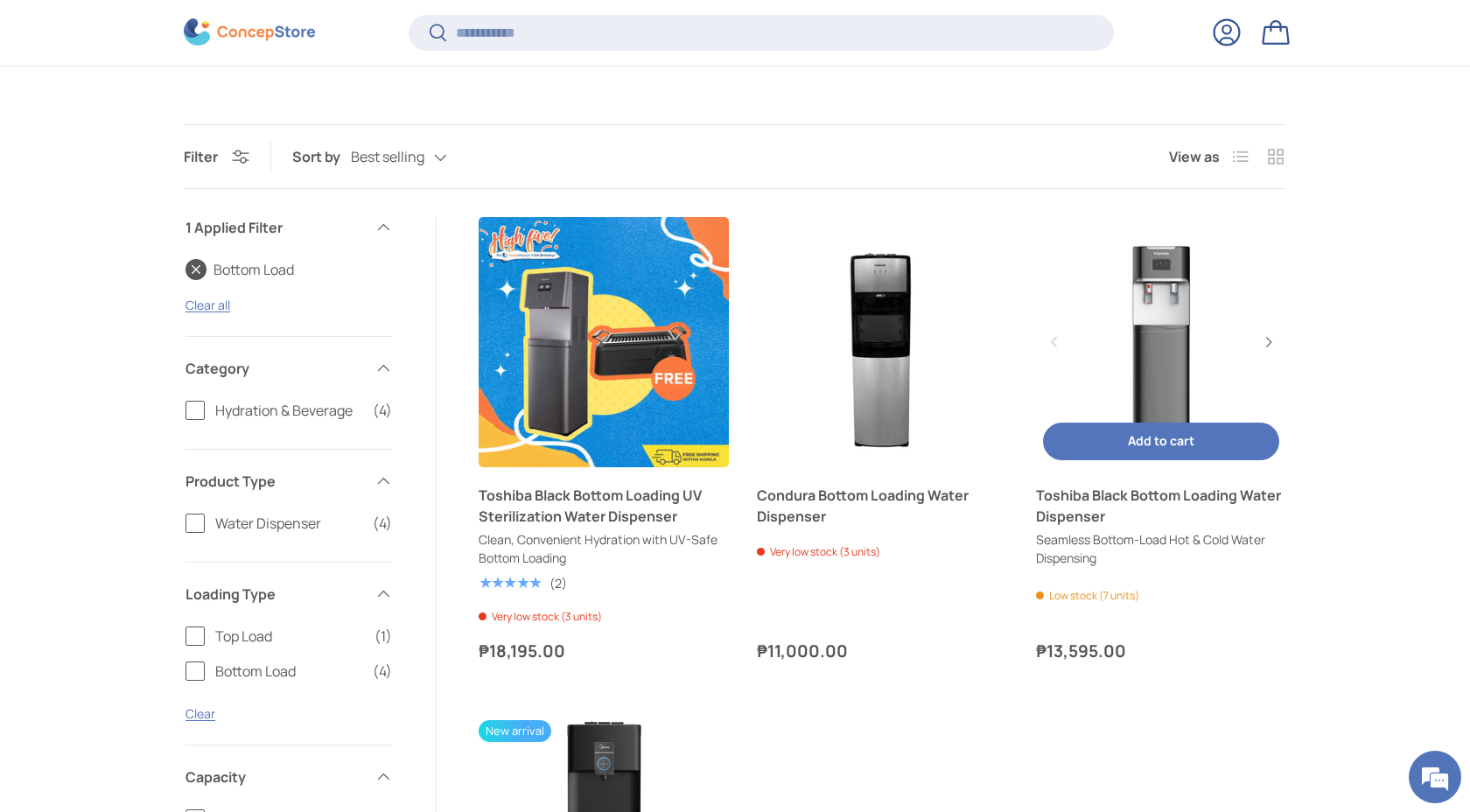
click at [1171, 318] on link "Toshiba Black Bottom Loading Water Dispenser" at bounding box center [1161, 342] width 250 height 250
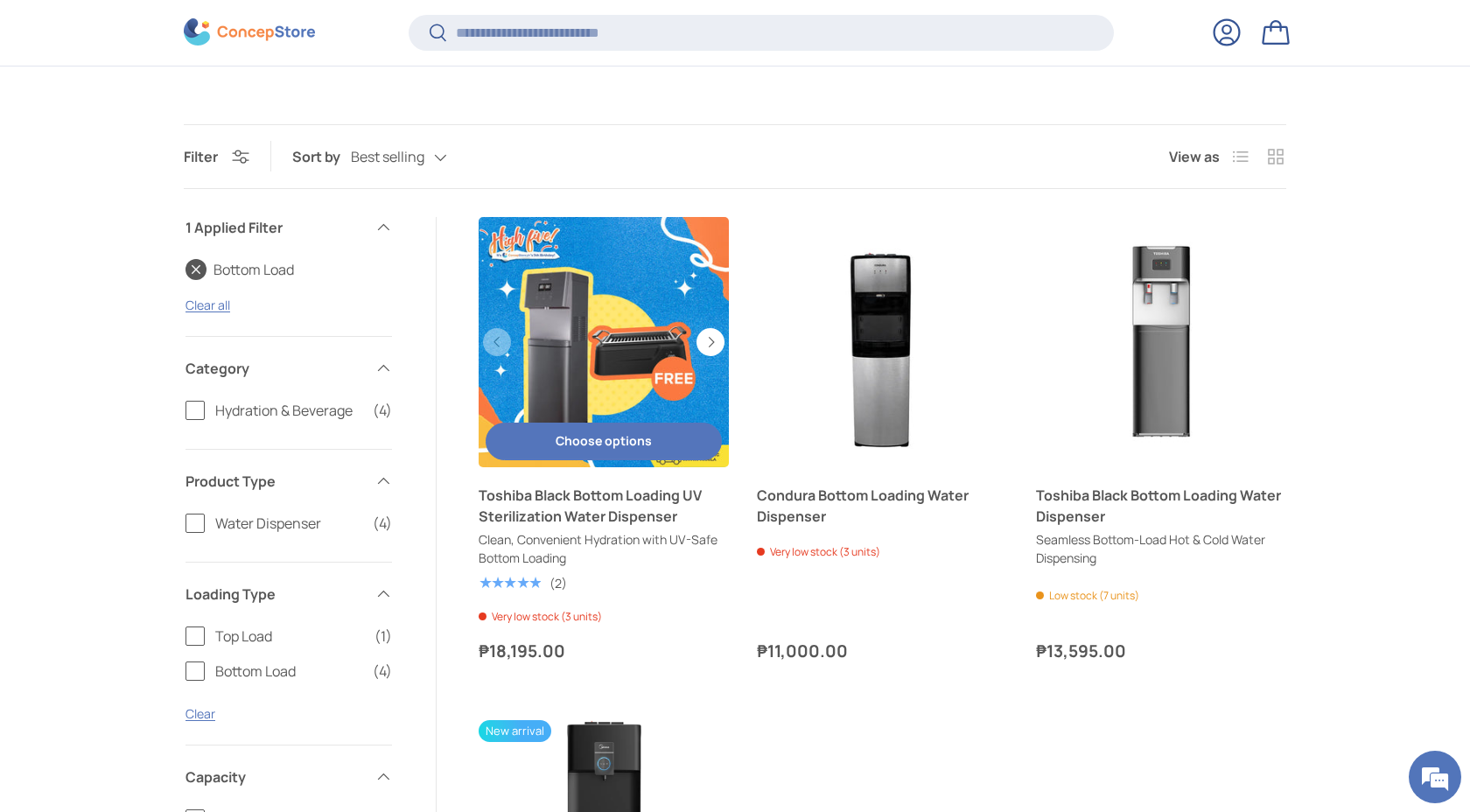
click at [587, 338] on link "Toshiba Black Bottom Loading UV Sterilization Water Dispenser" at bounding box center [603, 342] width 250 height 250
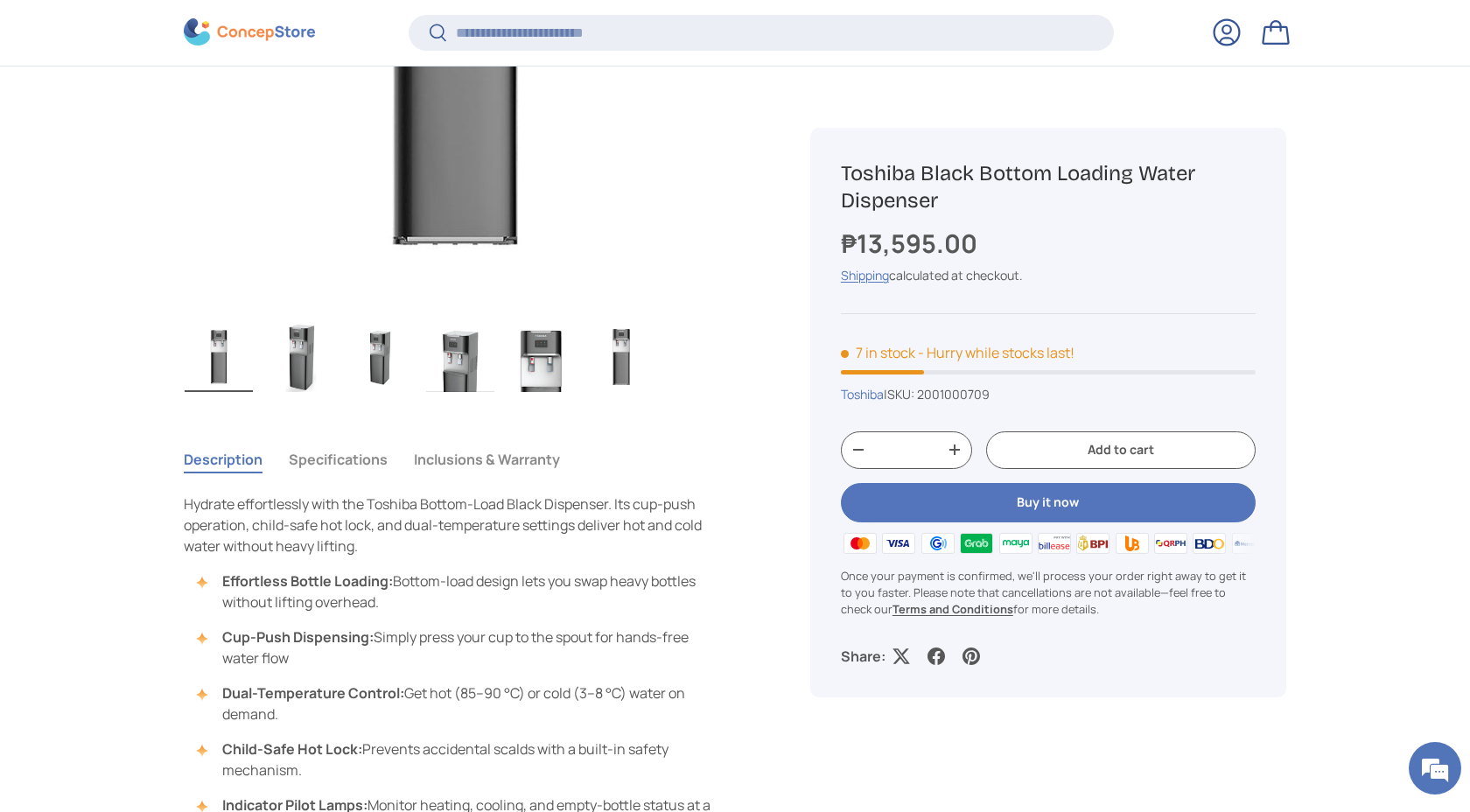
scroll to position [455, 0]
click at [326, 448] on button "Specifications" at bounding box center [338, 457] width 99 height 41
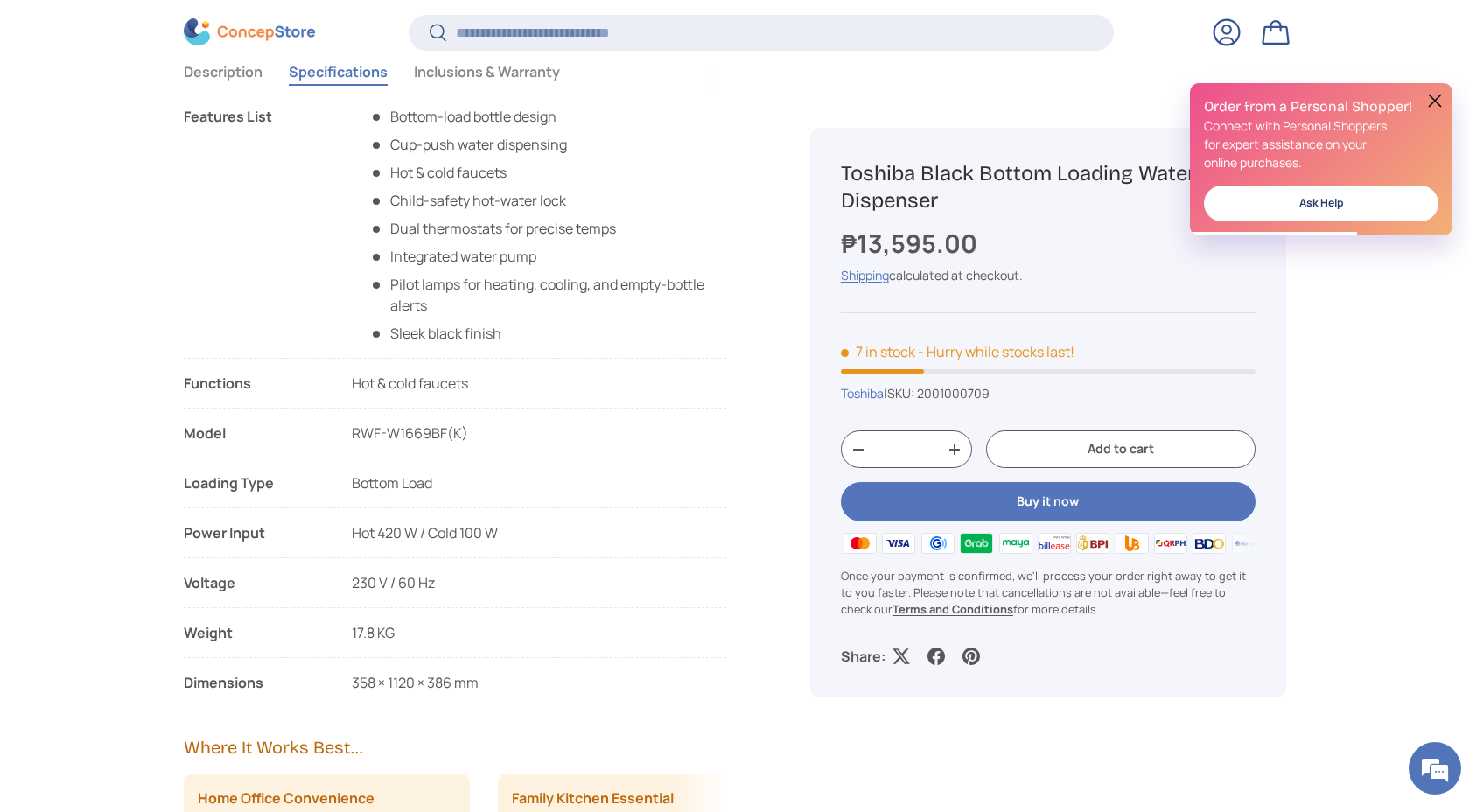
scroll to position [0, 0]
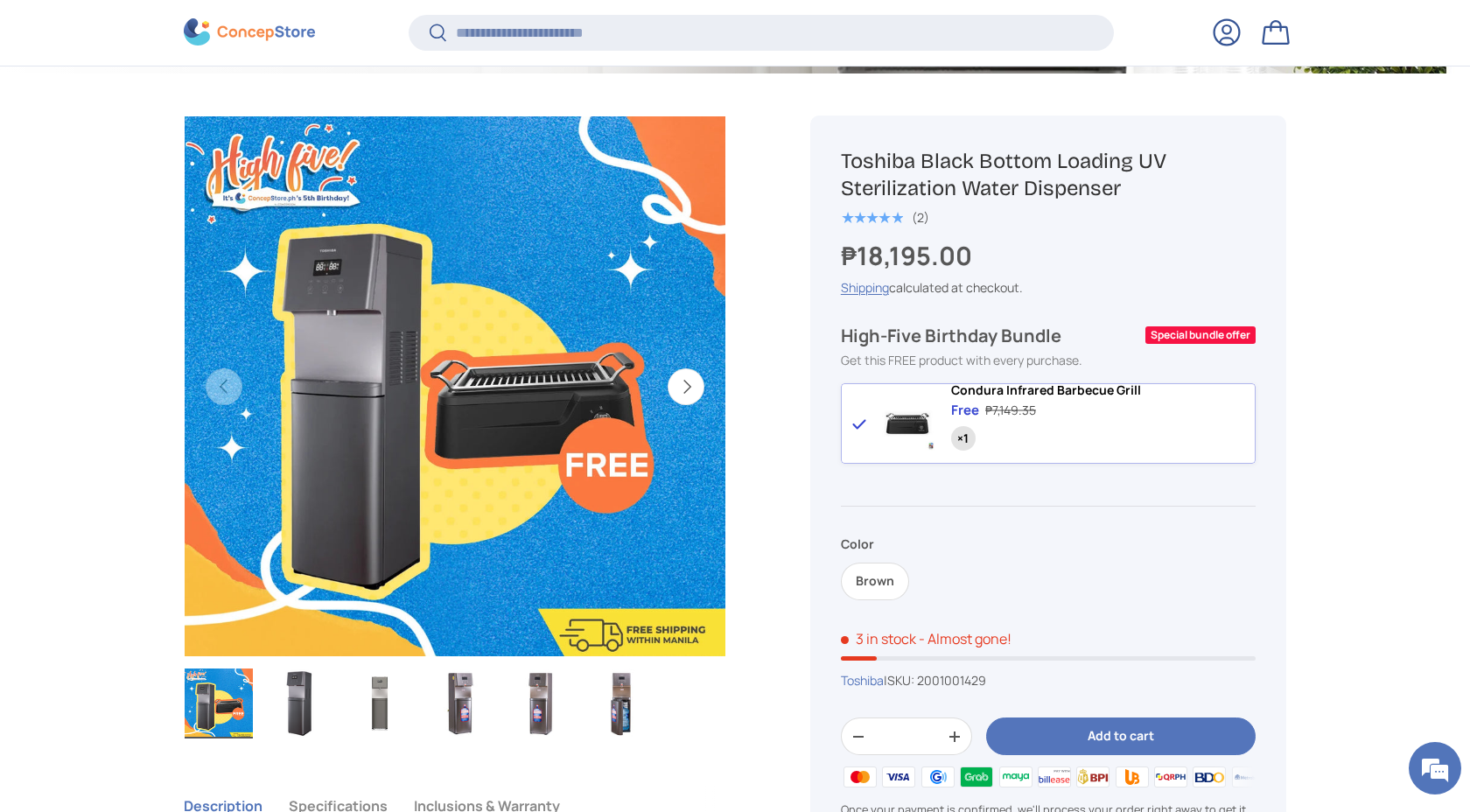
scroll to position [825, 0]
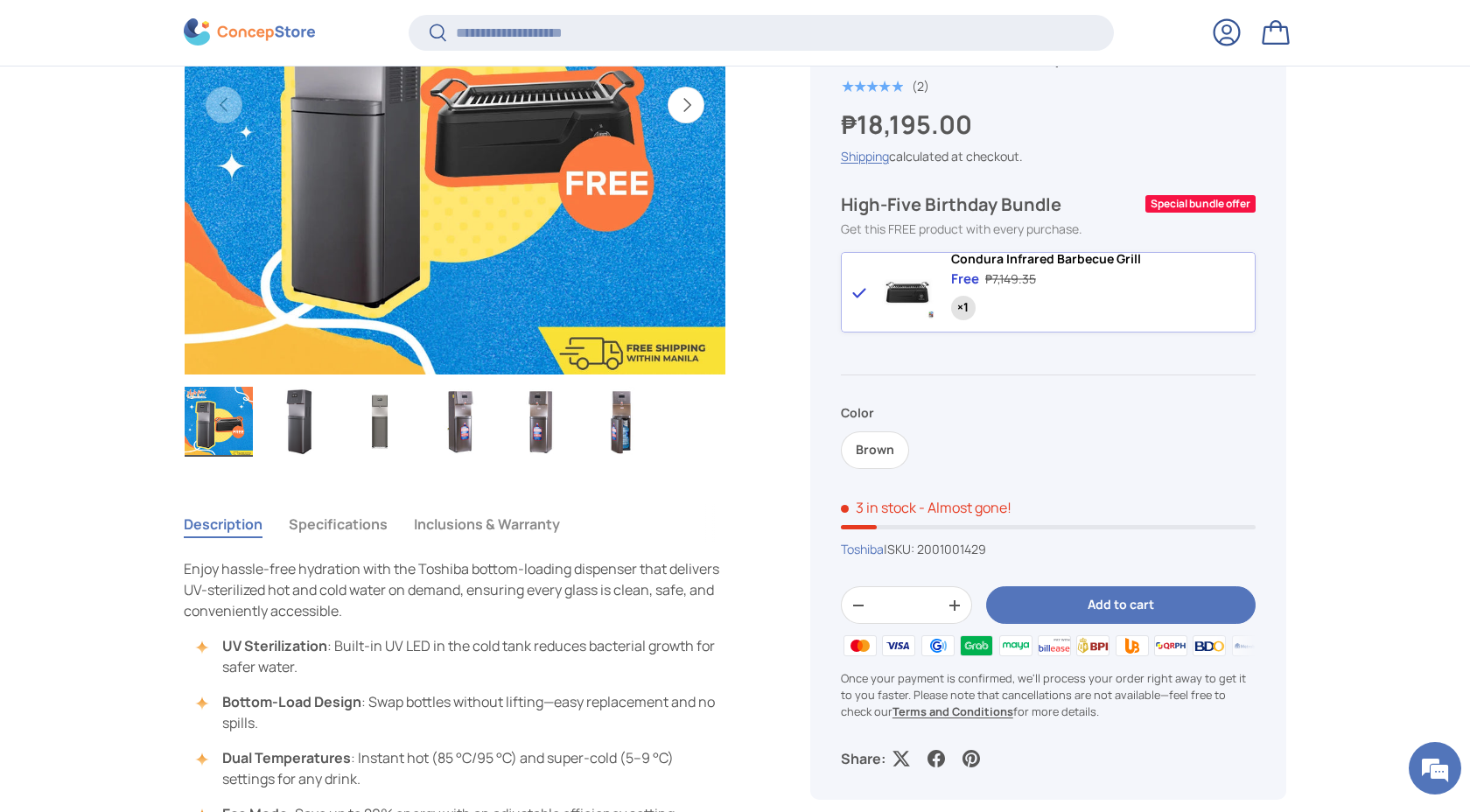
click at [297, 434] on img "Gallery Viewer" at bounding box center [300, 422] width 68 height 70
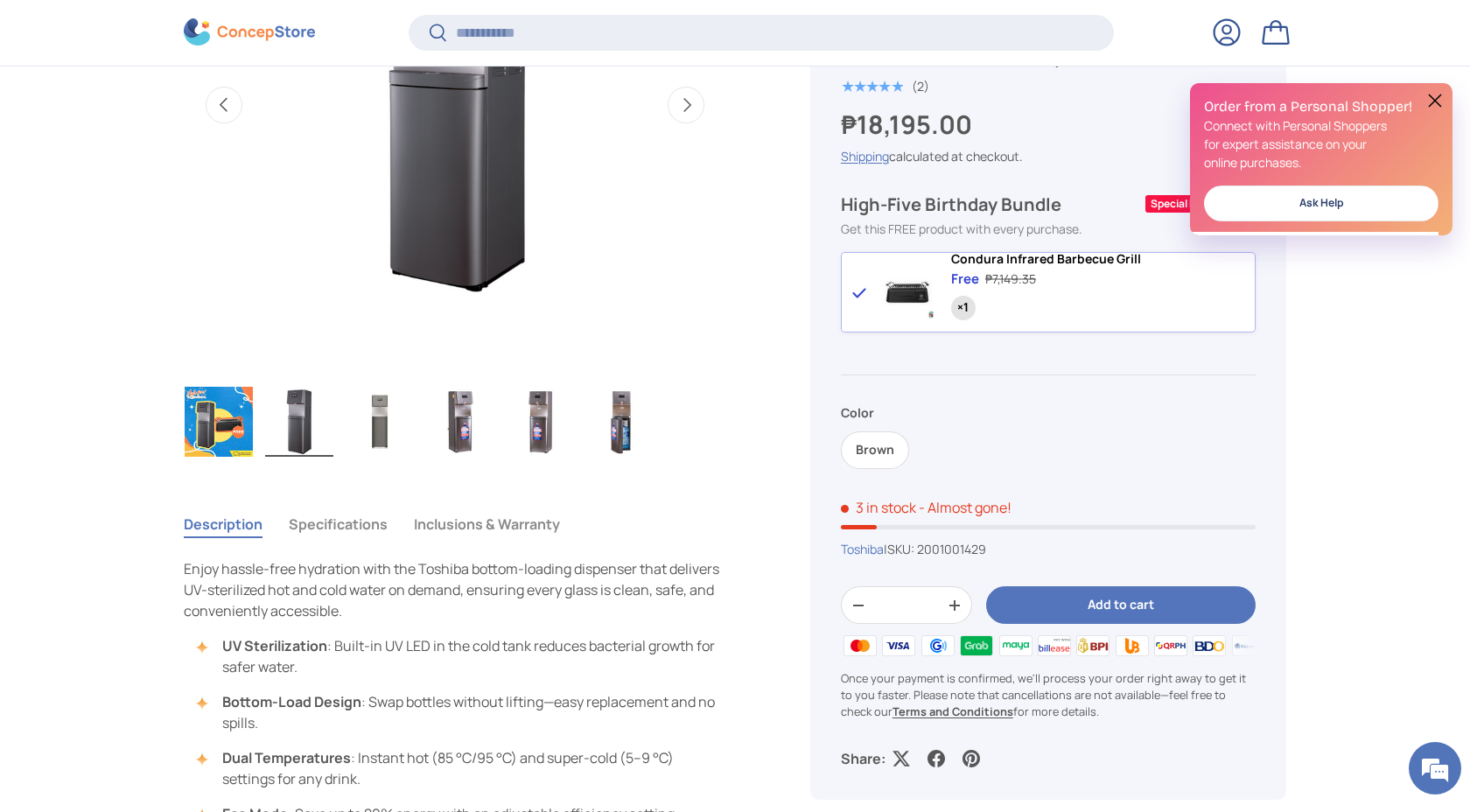
click at [389, 440] on img "Gallery Viewer" at bounding box center [380, 422] width 68 height 70
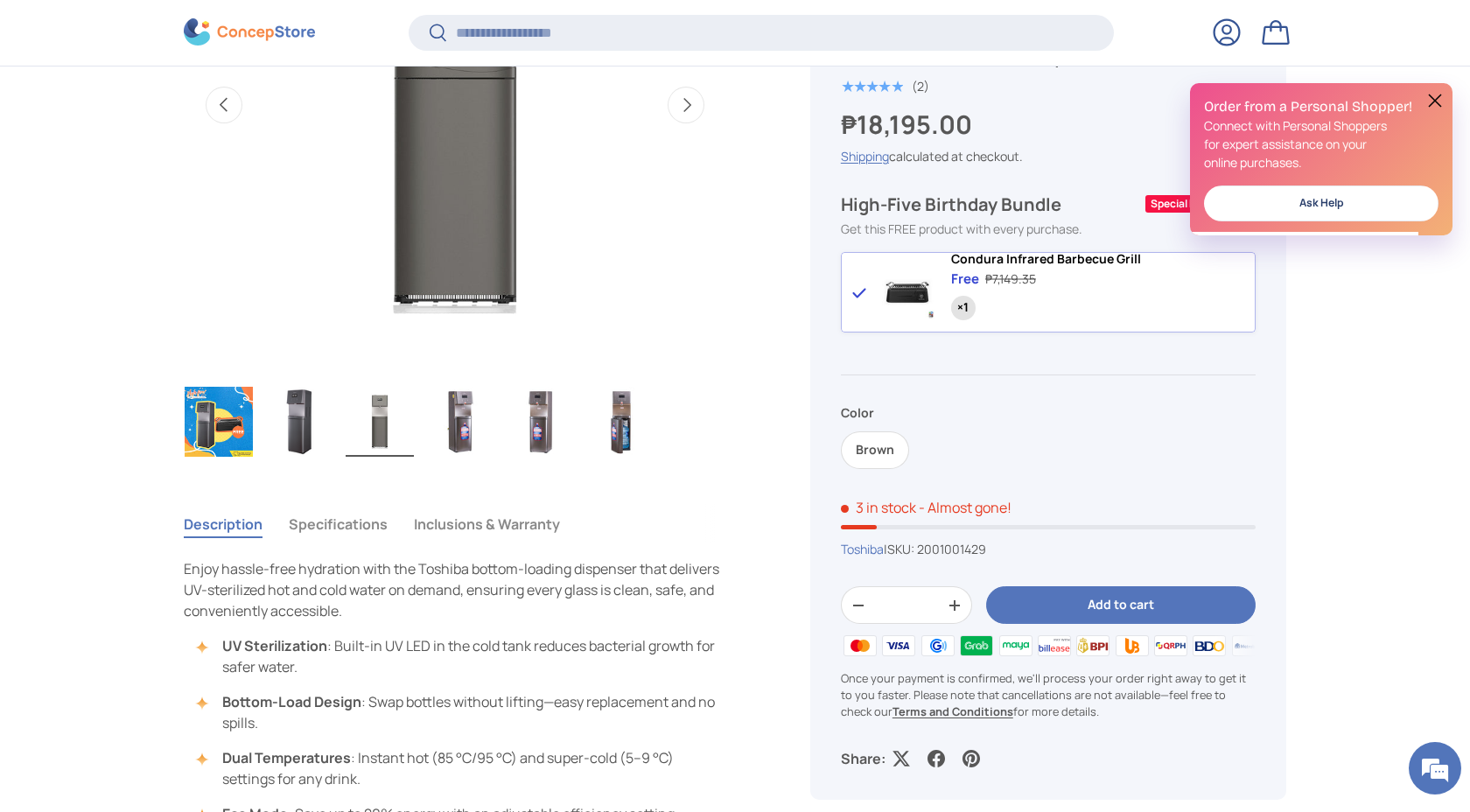
click at [488, 418] on img "Gallery Viewer" at bounding box center [461, 422] width 68 height 70
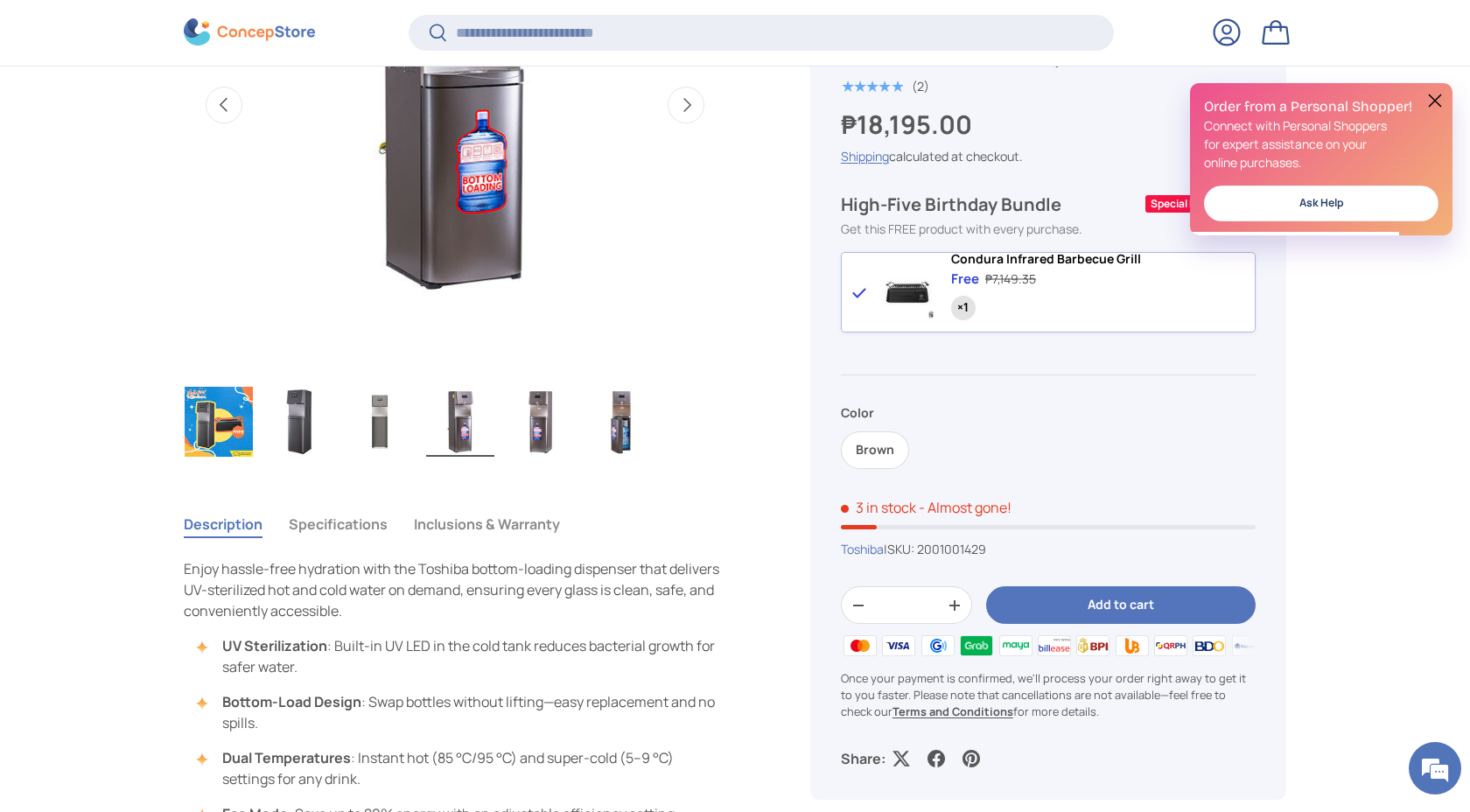
click at [202, 419] on img "Gallery Viewer" at bounding box center [219, 422] width 68 height 70
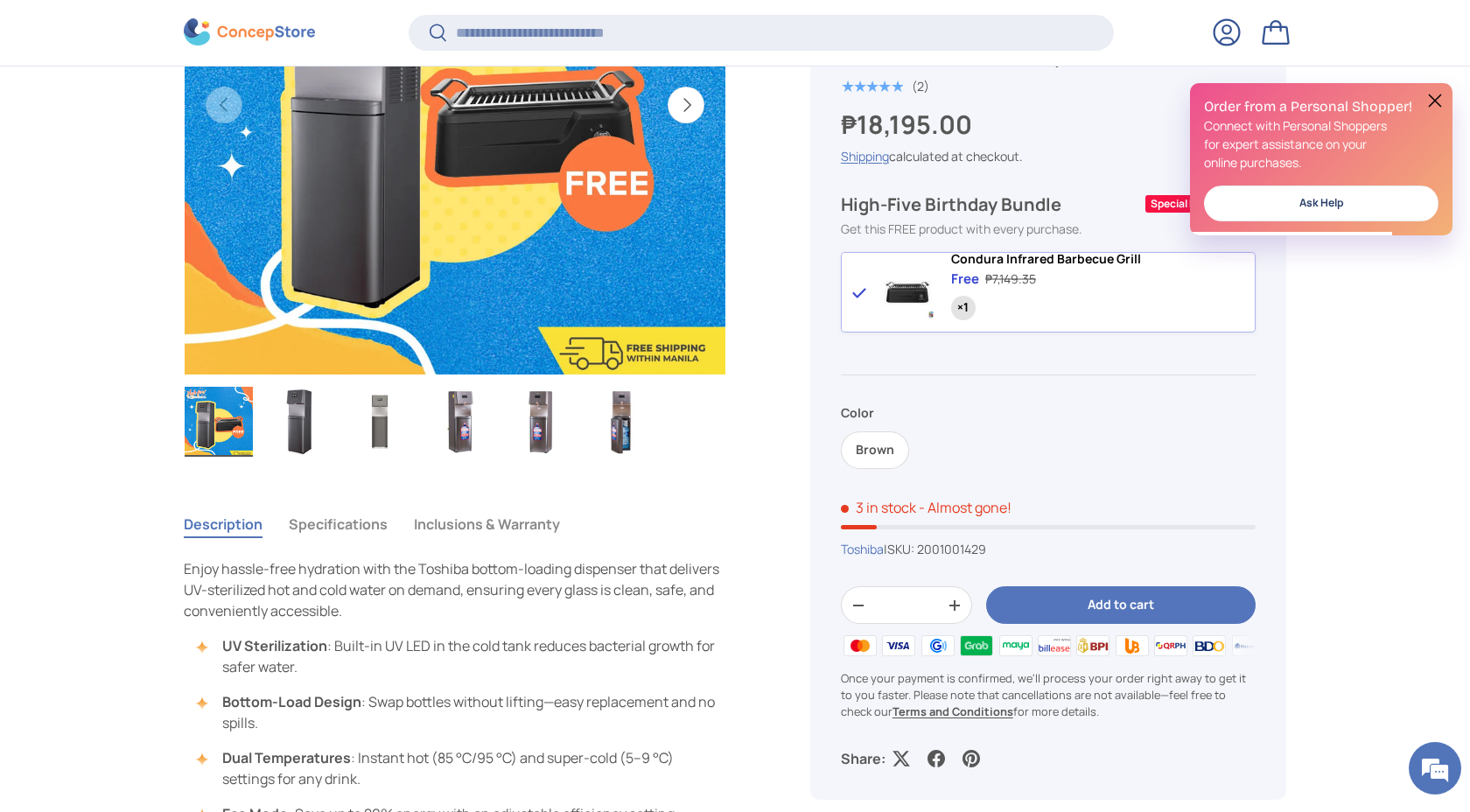
click at [301, 421] on img "Gallery Viewer" at bounding box center [300, 422] width 68 height 70
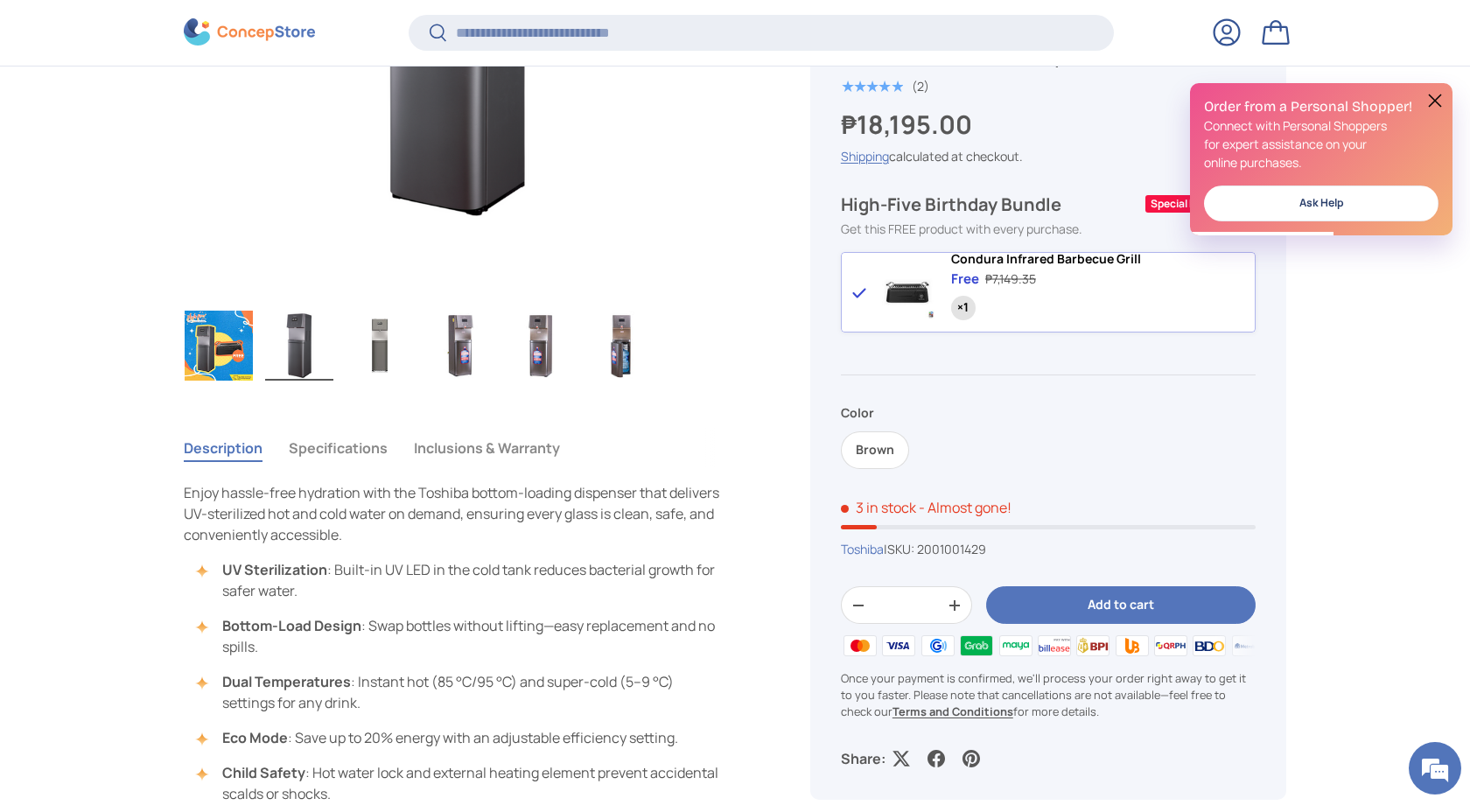
click at [344, 440] on button "Specifications" at bounding box center [338, 448] width 99 height 41
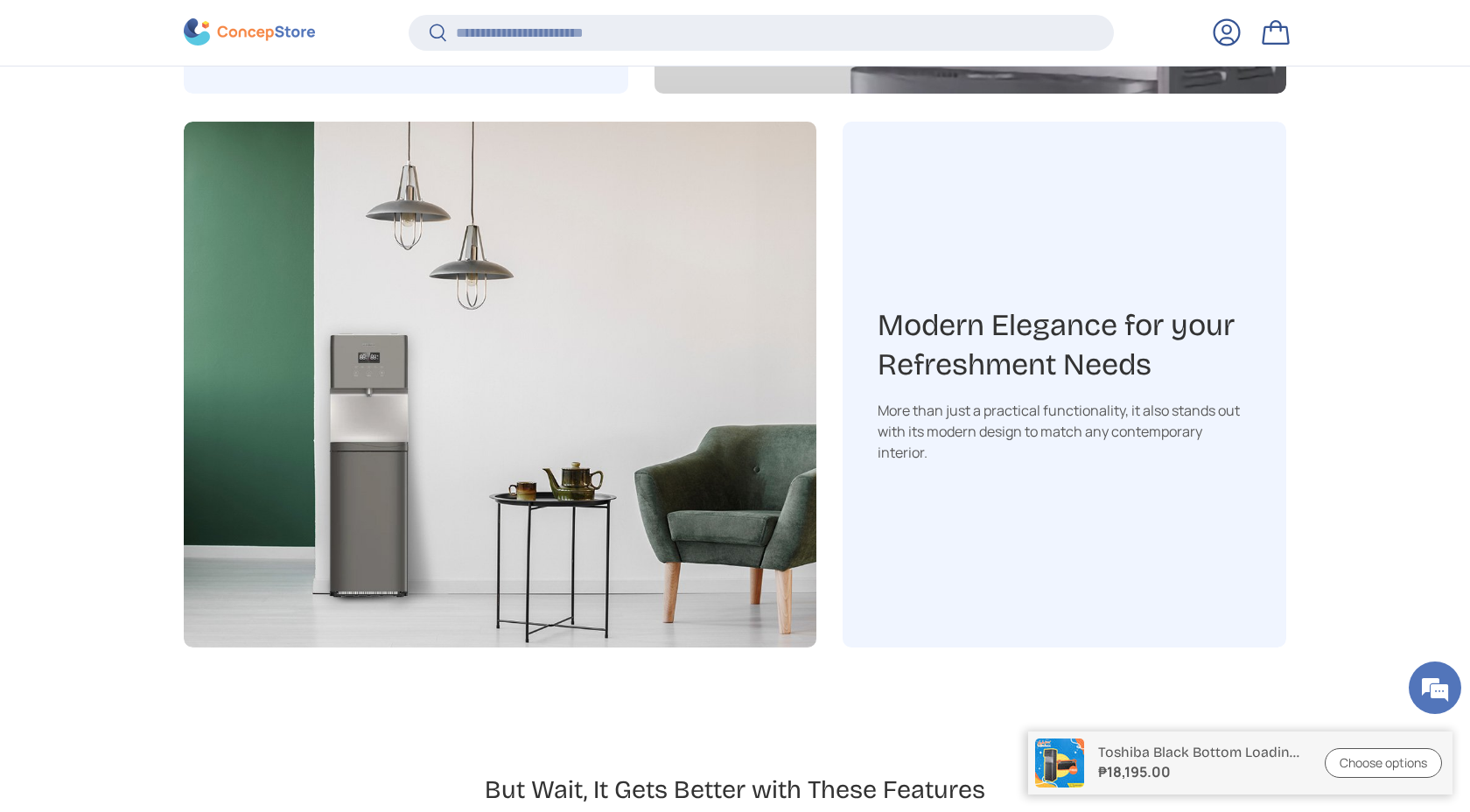
scroll to position [3722, 0]
